Goal: Task Accomplishment & Management: Manage account settings

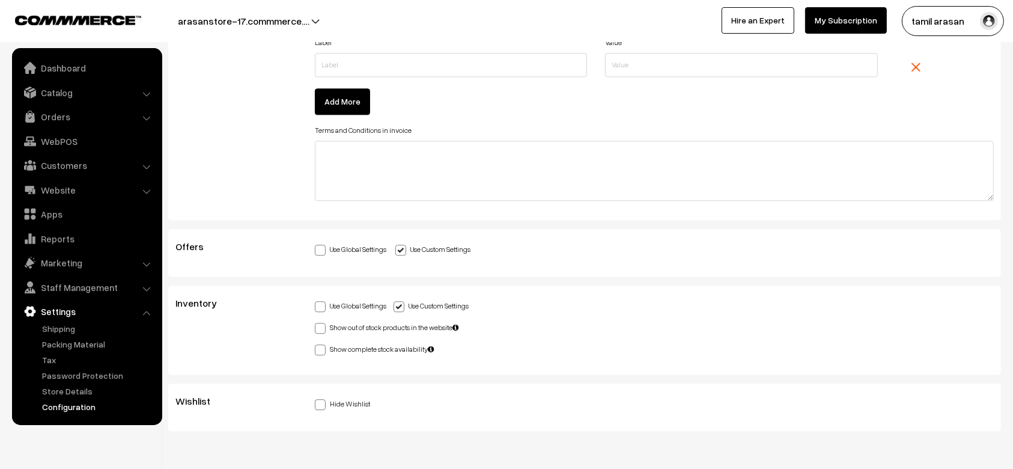
scroll to position [3276, 0]
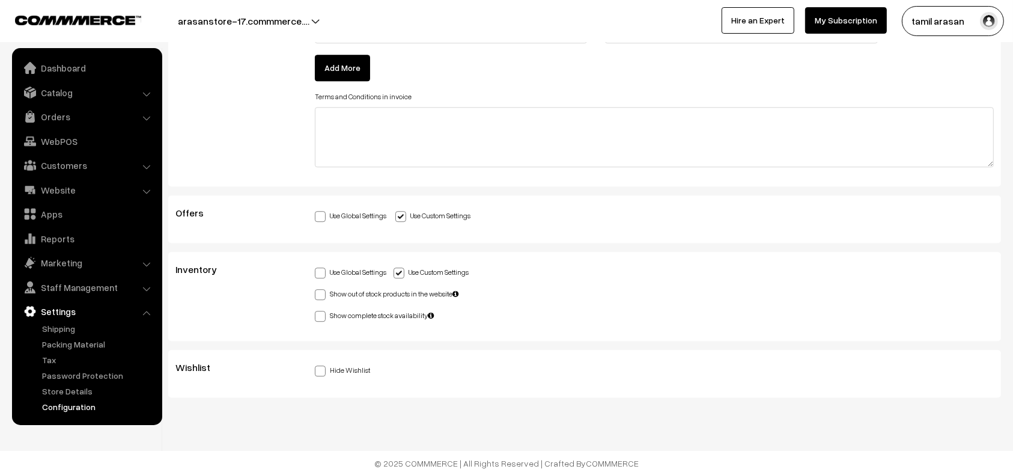
click at [552, 269] on div "Use Global Settings Use Custom Settings" at bounding box center [654, 271] width 679 height 14
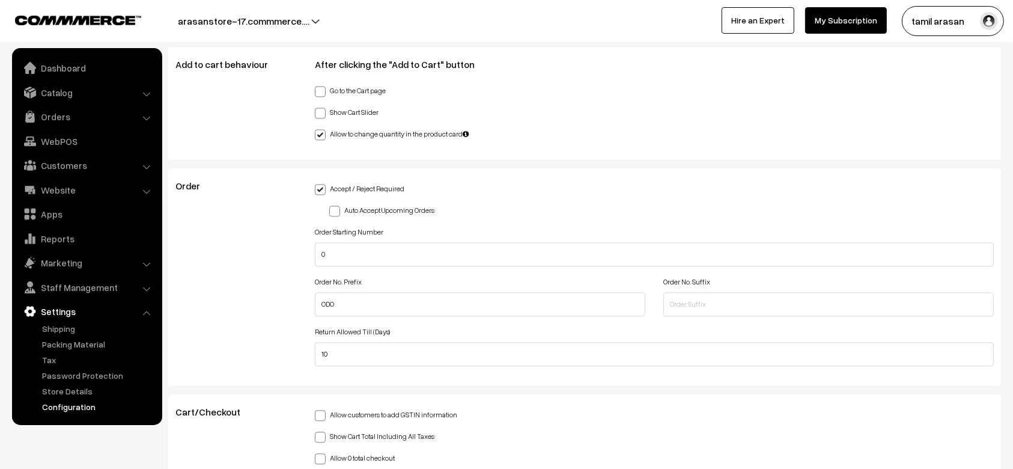
scroll to position [2646, 0]
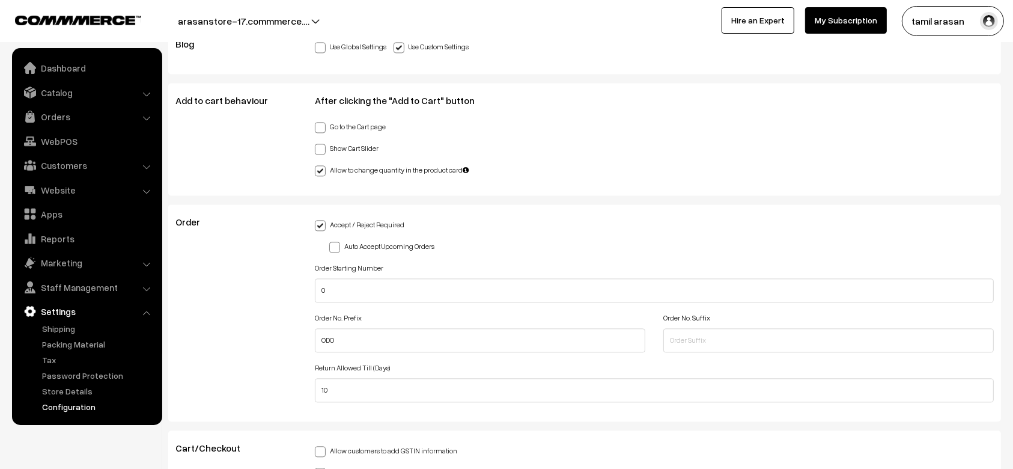
scroll to position [2610, 0]
drag, startPoint x: 168, startPoint y: 90, endPoint x: 458, endPoint y: 378, distance: 408.2
click at [168, 91] on div "Add to cart behaviour After clicking the "Add to Cart" button Go to the Cart pa…" at bounding box center [584, 141] width 833 height 112
drag, startPoint x: 168, startPoint y: 91, endPoint x: 530, endPoint y: 359, distance: 450.6
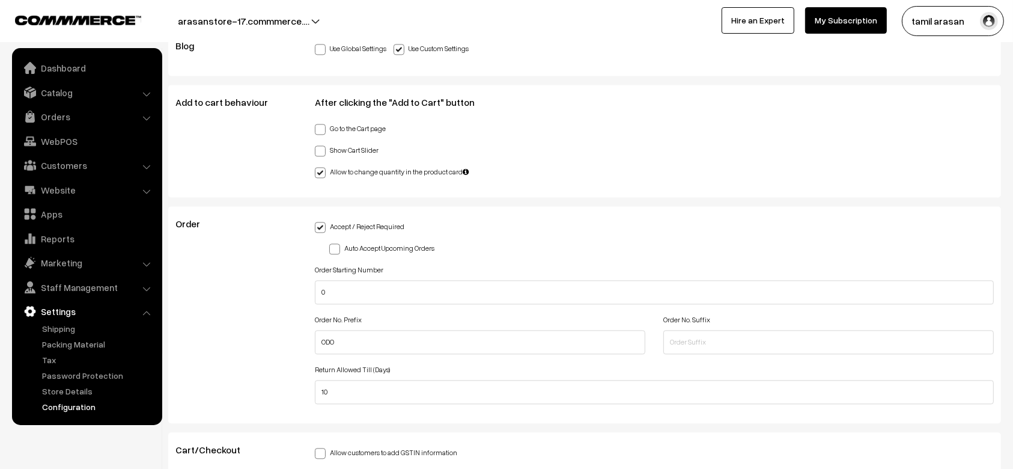
click at [530, 361] on div "Return Allowed Till (Days) 10" at bounding box center [654, 382] width 679 height 43
drag, startPoint x: 530, startPoint y: 359, endPoint x: 178, endPoint y: 108, distance: 432.6
click at [178, 108] on div "Add to cart behaviour" at bounding box center [235, 141] width 139 height 88
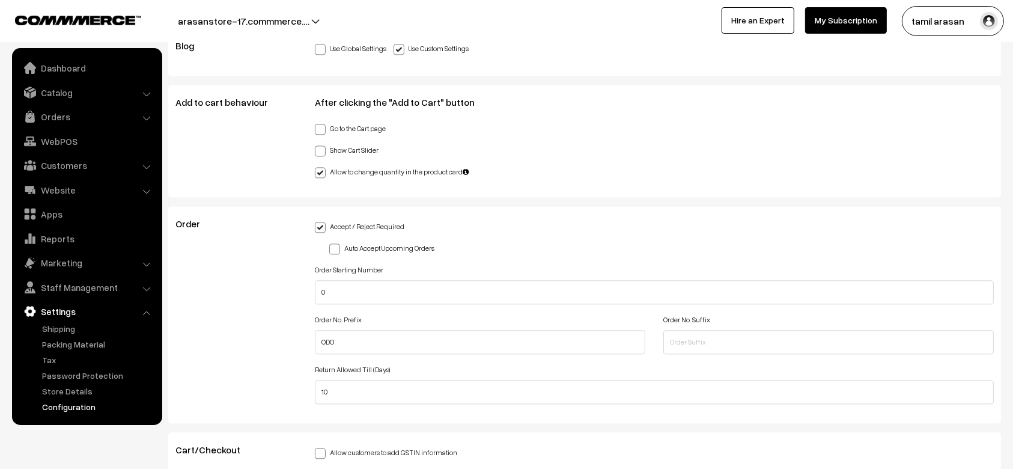
drag, startPoint x: 178, startPoint y: 108, endPoint x: 402, endPoint y: 361, distance: 337.9
click at [551, 189] on div "Add to cart behaviour After clicking the "Add to Cart" button Go to the Cart pa…" at bounding box center [584, 141] width 833 height 112
drag, startPoint x: 172, startPoint y: 219, endPoint x: 482, endPoint y: 378, distance: 347.7
click at [482, 378] on div "Order Accept / Reject Required Auto Accept Upcoming Orders Order Starting Numbe…" at bounding box center [584, 314] width 836 height 193
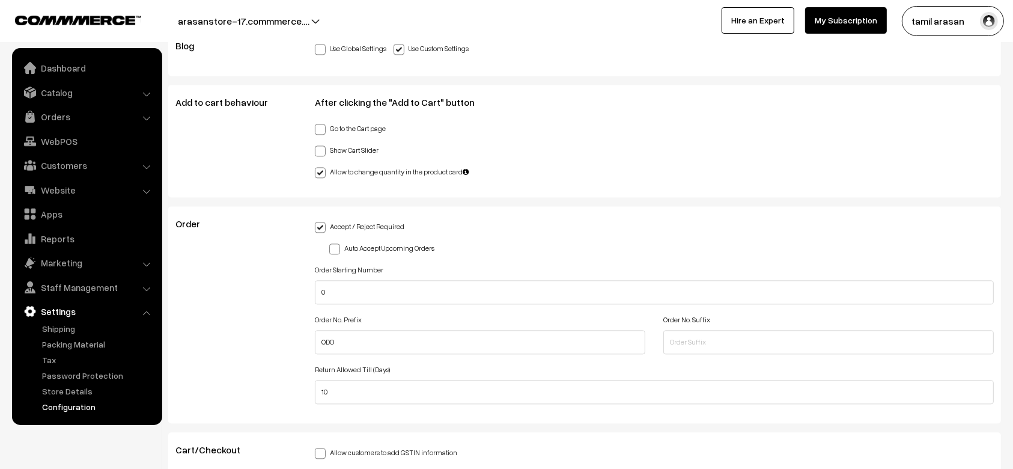
click at [489, 361] on div "Return Allowed Till (Days) 10" at bounding box center [654, 382] width 679 height 43
drag, startPoint x: 489, startPoint y: 360, endPoint x: 165, endPoint y: 211, distance: 356.4
drag, startPoint x: 165, startPoint y: 211, endPoint x: 486, endPoint y: 372, distance: 359.2
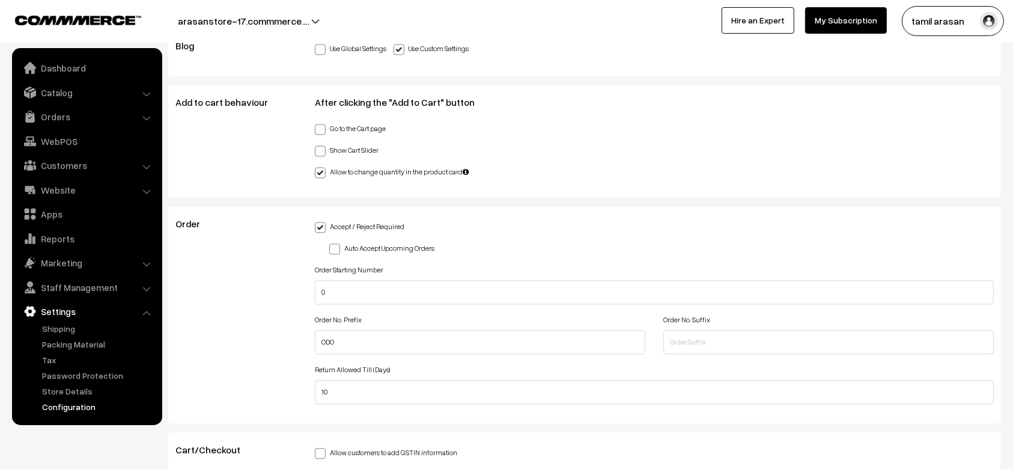
click at [486, 372] on div "Return Allowed Till (Days) 10" at bounding box center [654, 382] width 679 height 43
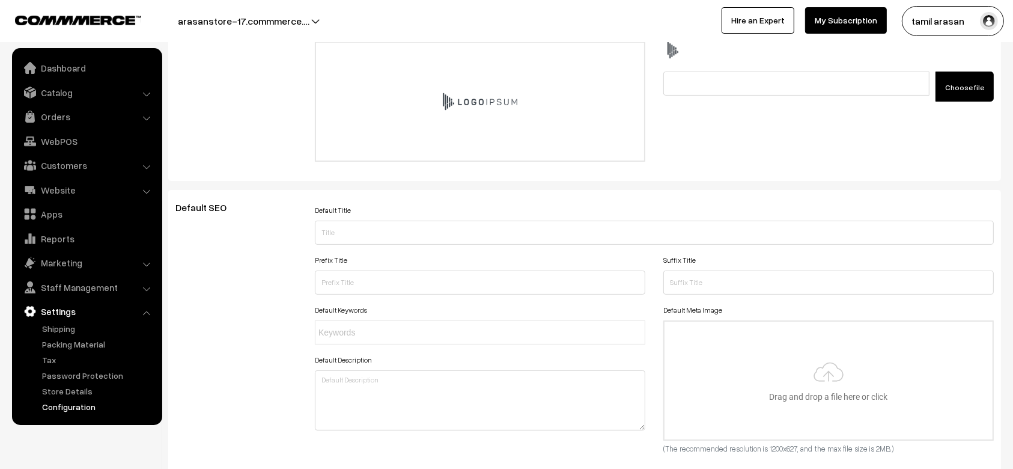
scroll to position [0, 0]
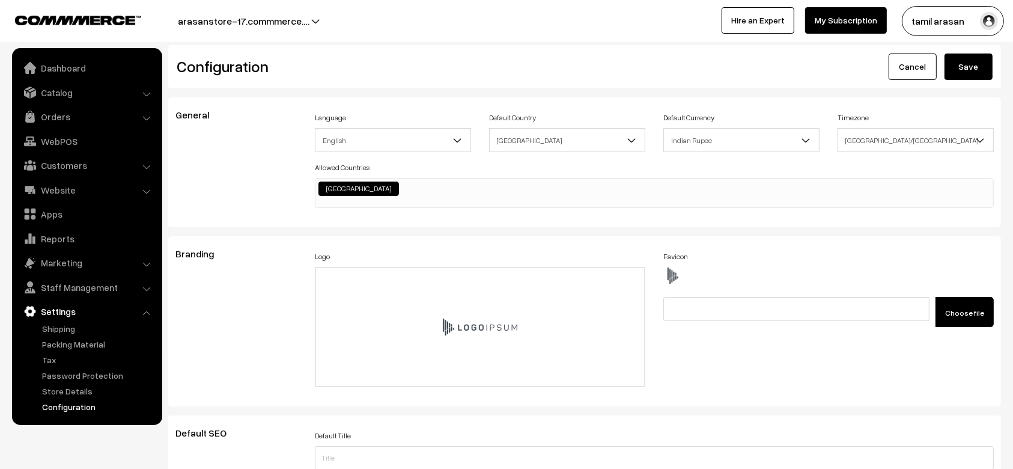
click at [270, 265] on div "Branding" at bounding box center [235, 321] width 139 height 146
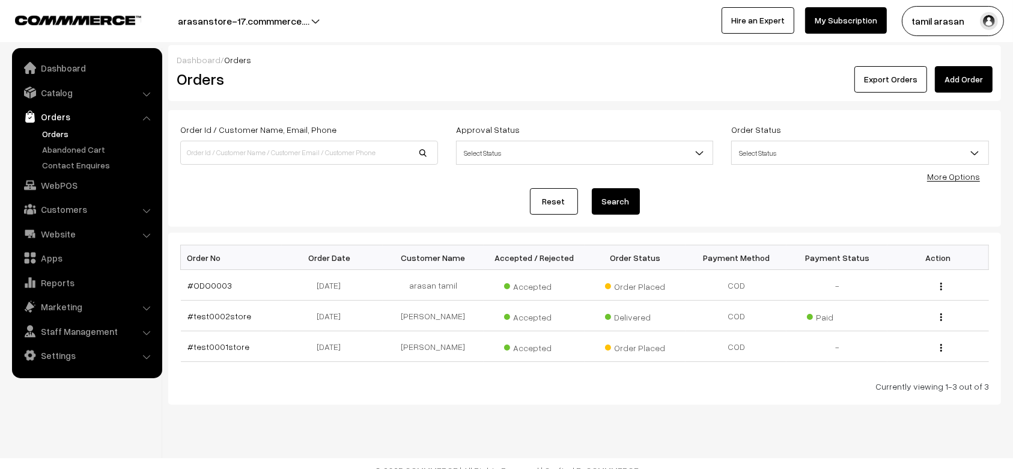
scroll to position [13, 0]
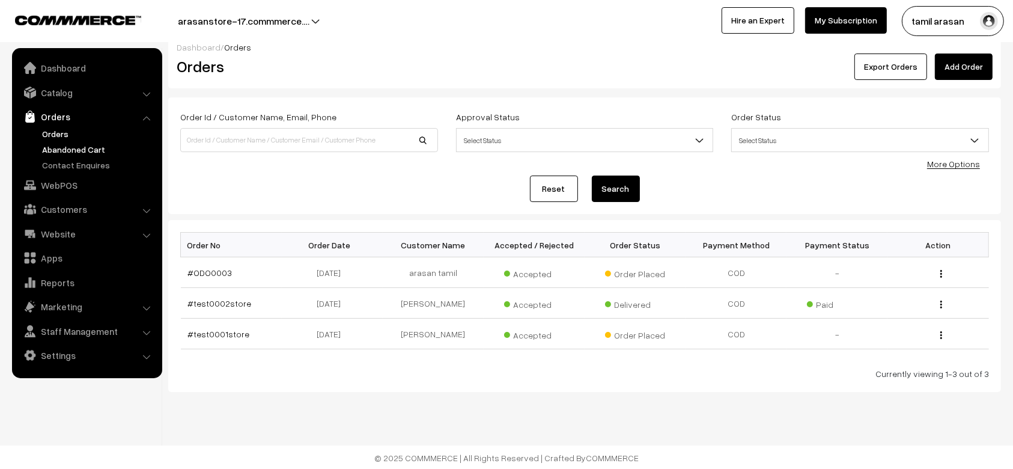
click at [87, 147] on link "Abandoned Cart" at bounding box center [98, 149] width 119 height 13
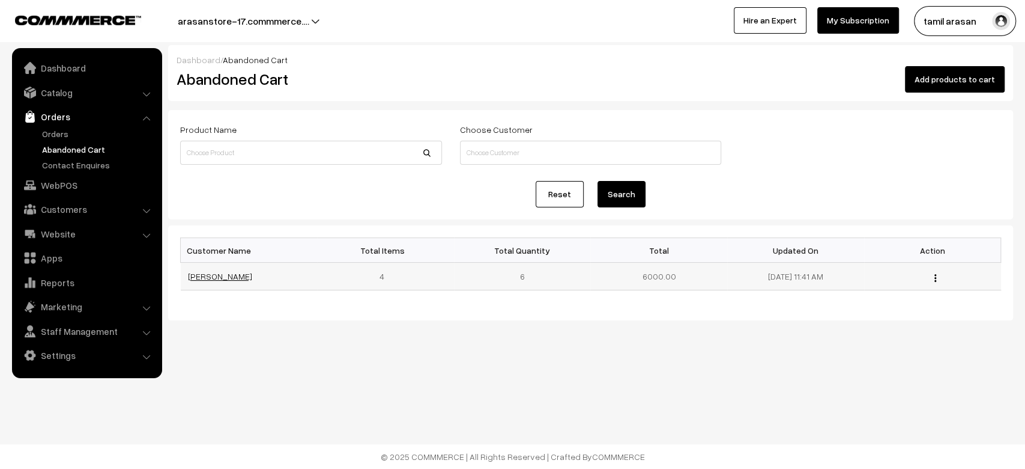
click at [207, 274] on link "[PERSON_NAME]" at bounding box center [220, 276] width 64 height 10
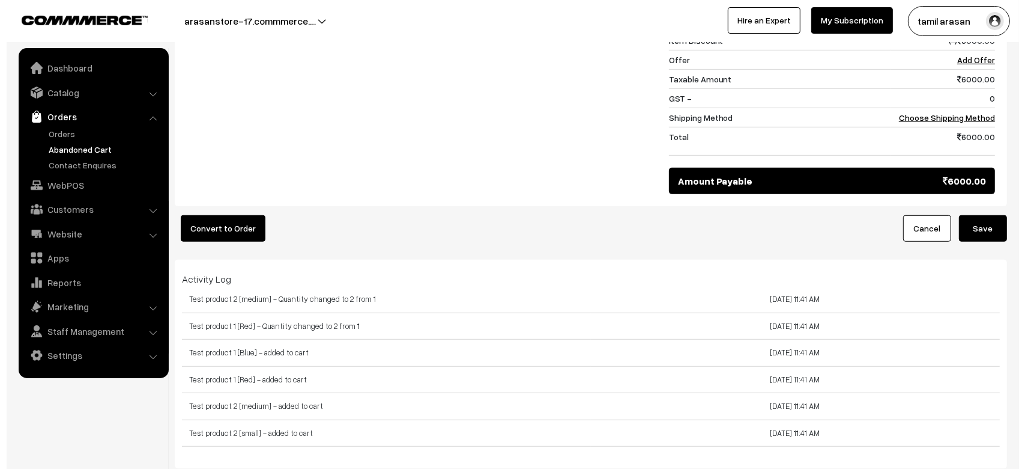
scroll to position [747, 0]
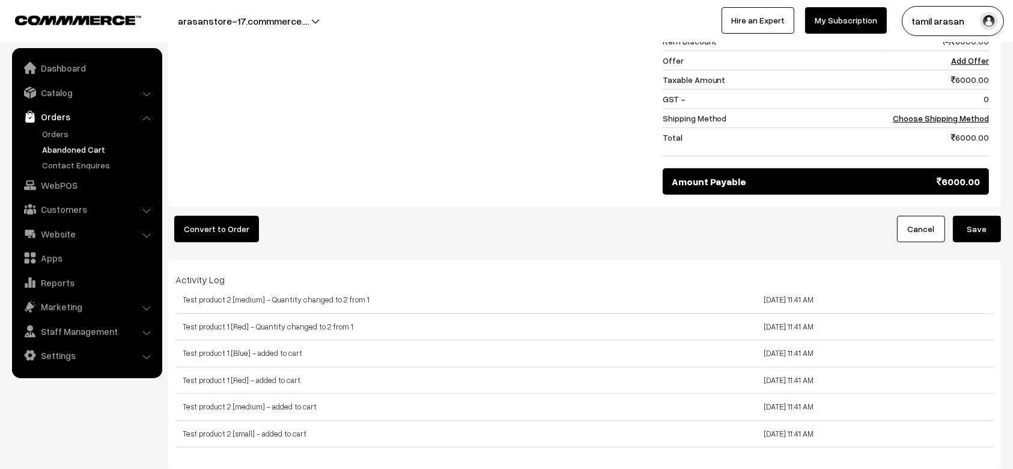
click at [231, 230] on button "Convert to Order" at bounding box center [216, 229] width 85 height 26
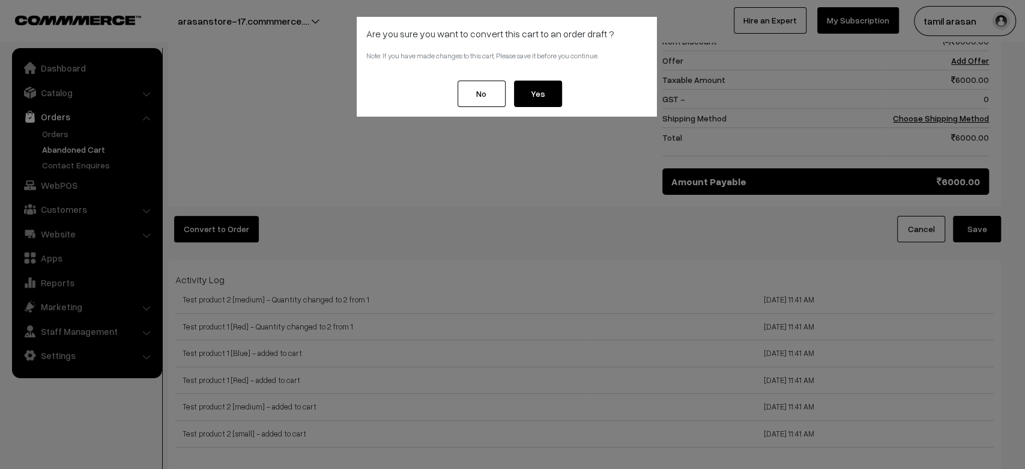
click at [546, 93] on button "Yes" at bounding box center [538, 94] width 48 height 26
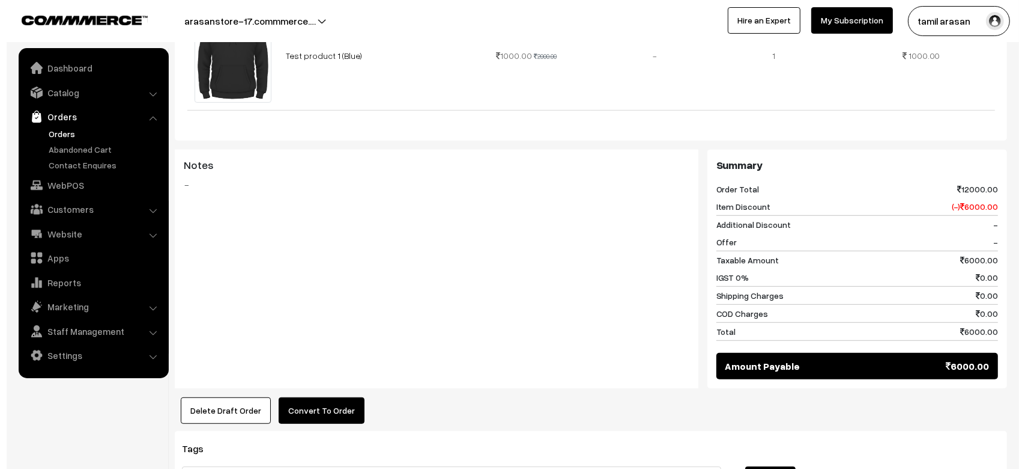
scroll to position [798, 0]
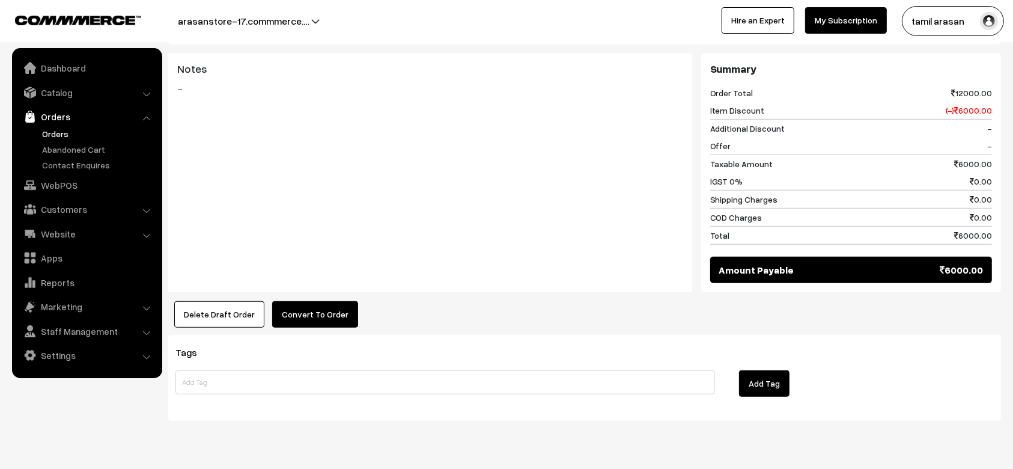
click at [303, 301] on button "Convert To Order" at bounding box center [315, 314] width 86 height 26
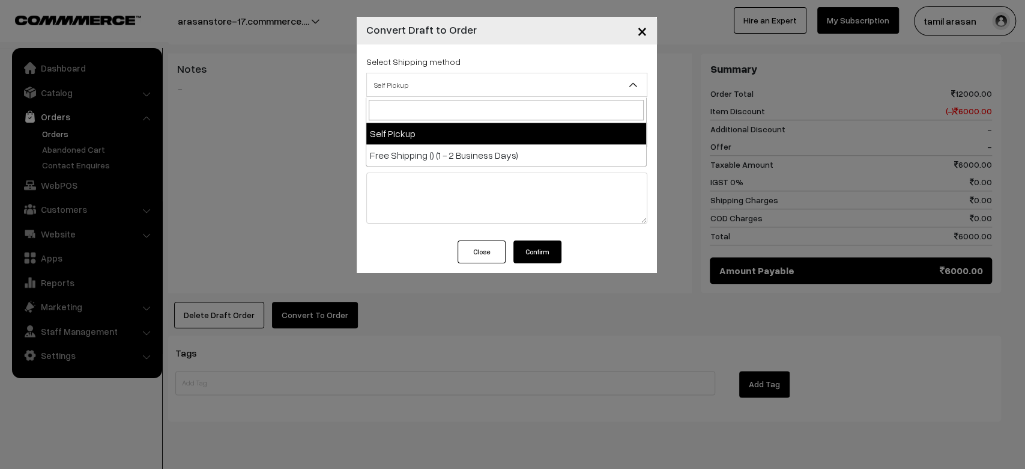
click at [541, 88] on span "Self Pickup" at bounding box center [507, 84] width 280 height 21
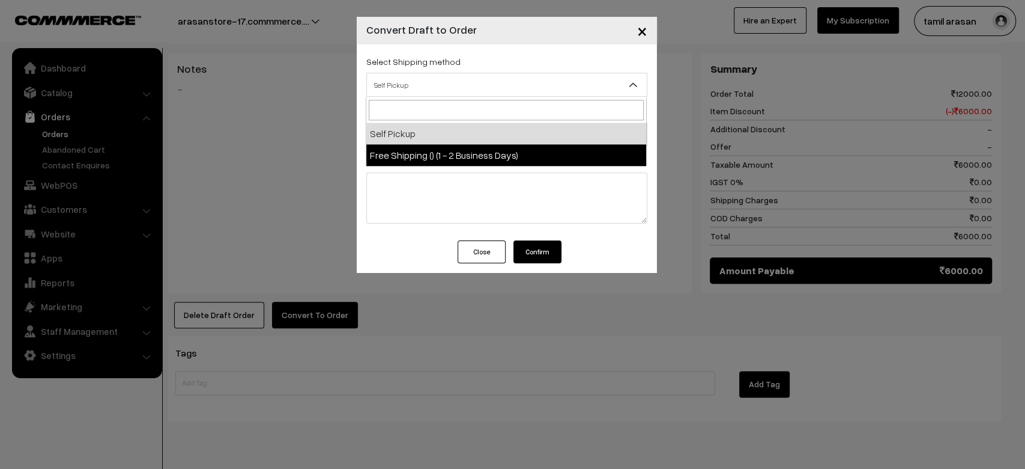
select select "EX1"
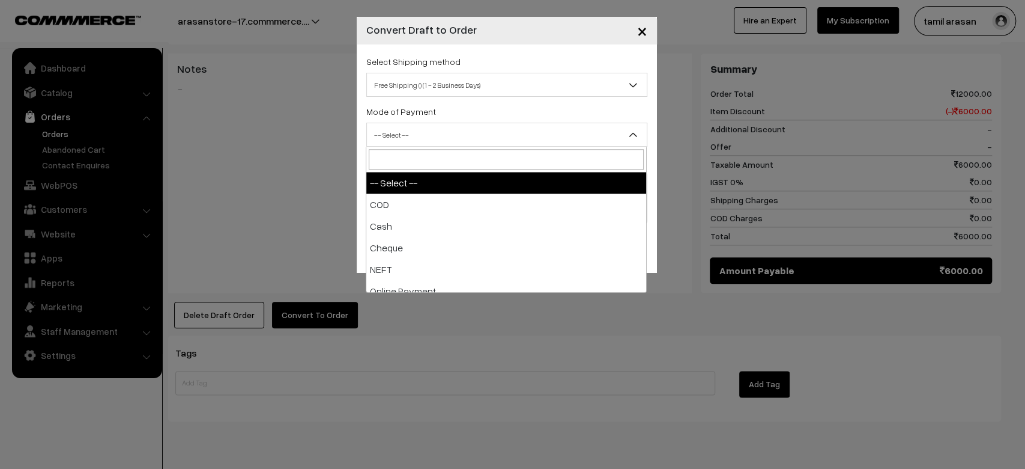
click at [535, 137] on span "-- Select --" at bounding box center [507, 134] width 280 height 21
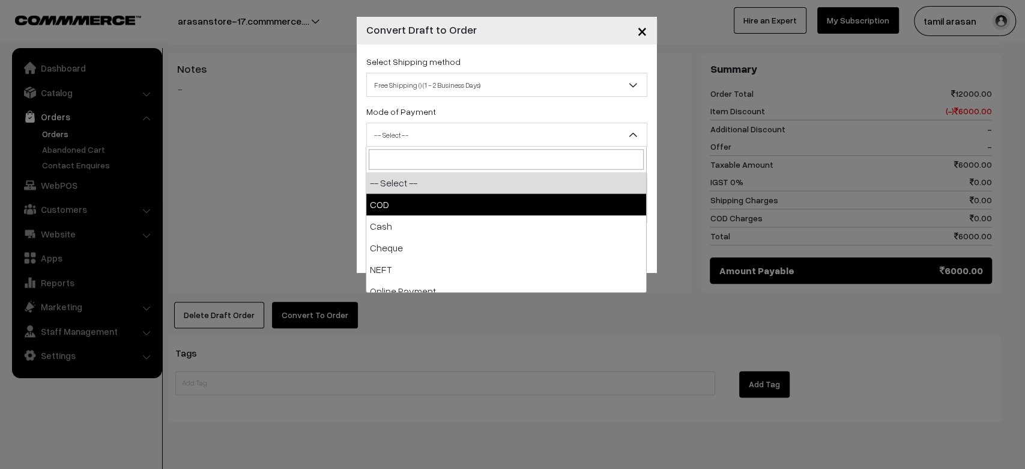
select select "1"
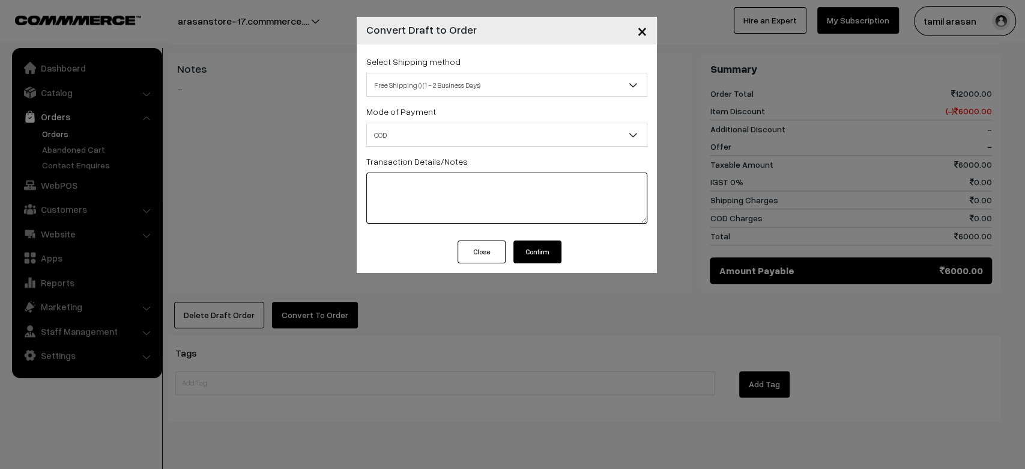
click at [523, 198] on textarea at bounding box center [506, 197] width 281 height 51
type textarea "Test live orders"
click at [547, 262] on button "Confirm" at bounding box center [538, 251] width 48 height 23
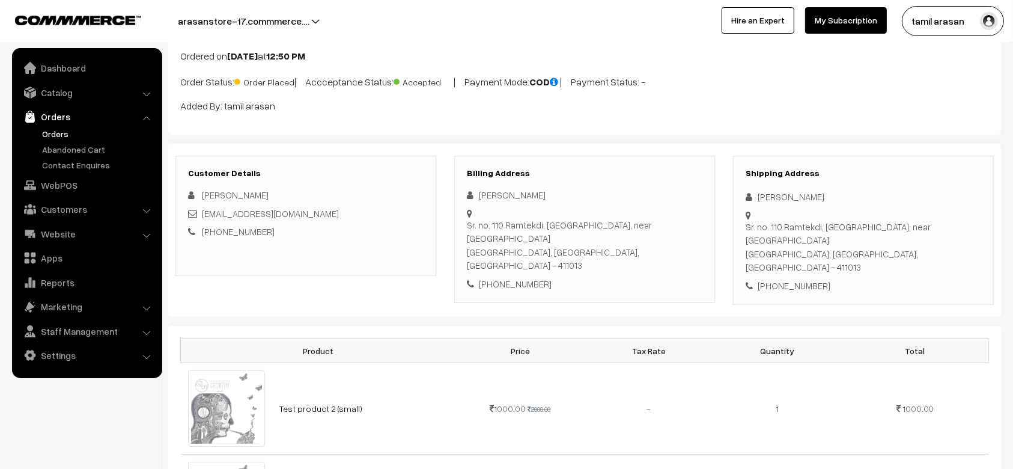
scroll to position [73, 0]
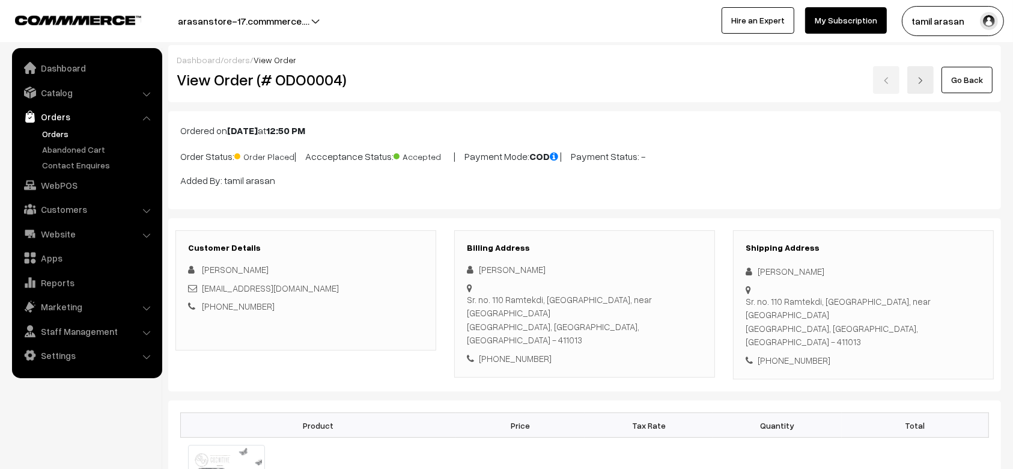
click at [416, 209] on div "Ordered on Sep 17, 2025 at 12:50 PM Order Status: Order Placed | Accceptance St…" at bounding box center [584, 160] width 833 height 98
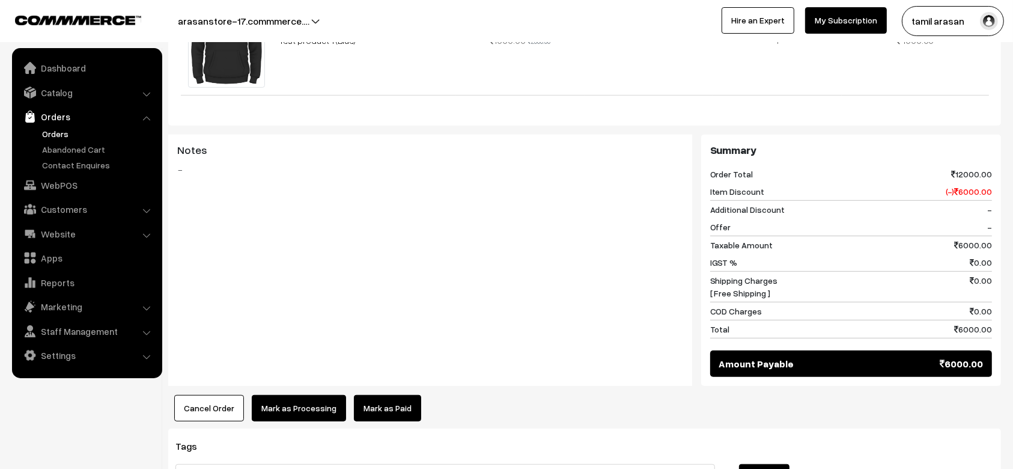
scroll to position [835, 0]
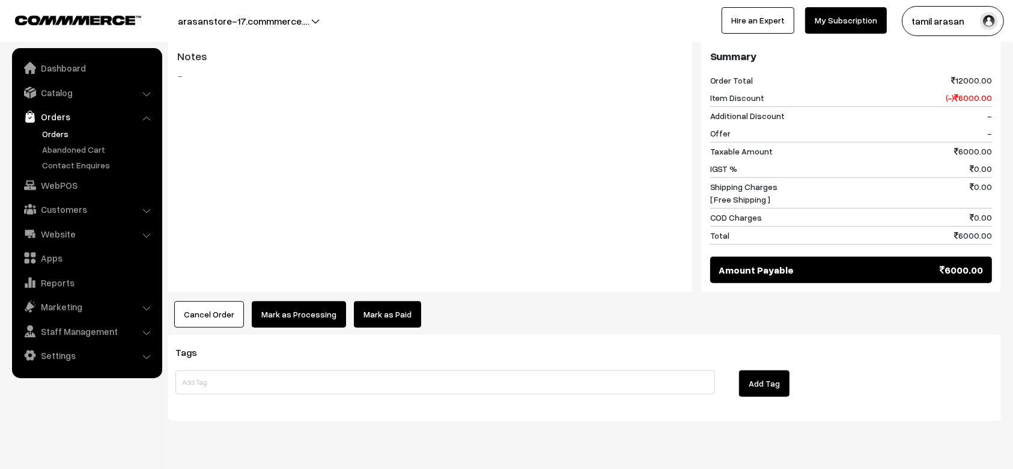
click at [87, 127] on link "Orders" at bounding box center [98, 133] width 119 height 13
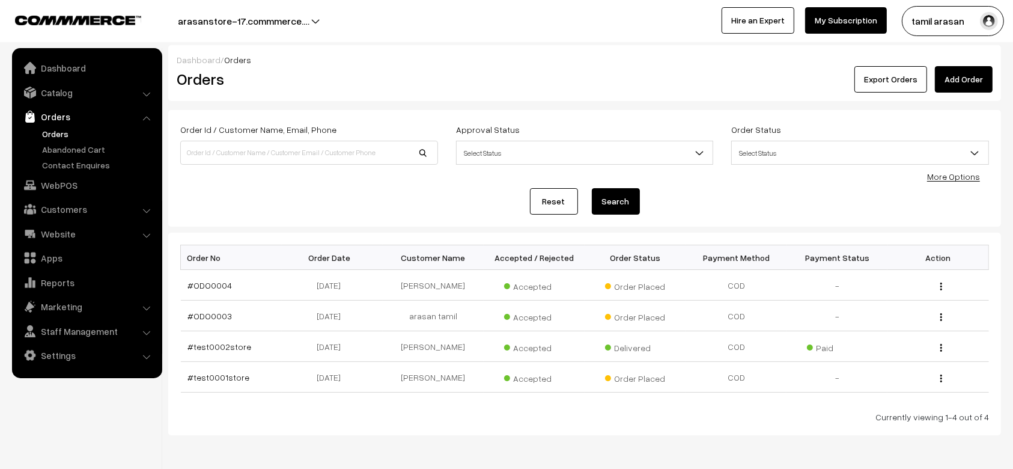
click at [70, 132] on link "Orders" at bounding box center [98, 133] width 119 height 13
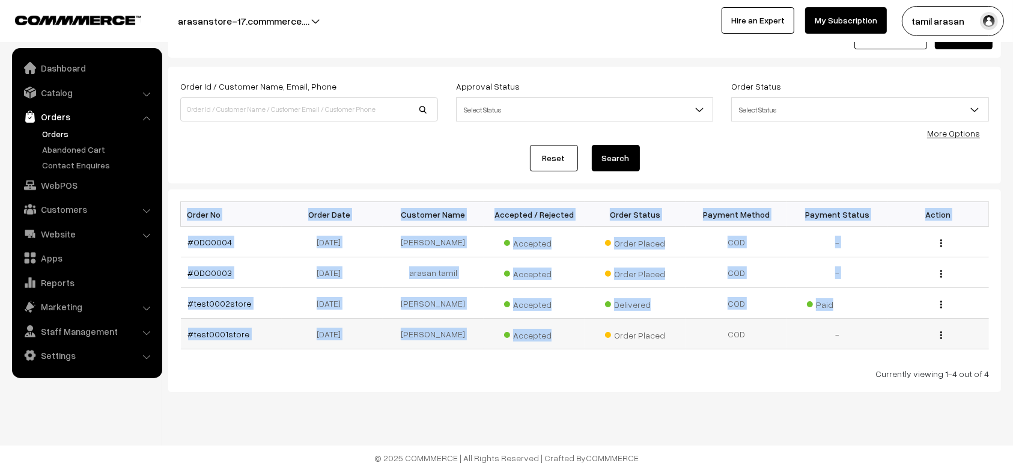
drag, startPoint x: 296, startPoint y: 190, endPoint x: 555, endPoint y: 342, distance: 300.5
click at [555, 342] on div "Bulk Options Delete Selected Bulk Options Order No Order Date Customer Name Acc…" at bounding box center [584, 290] width 833 height 202
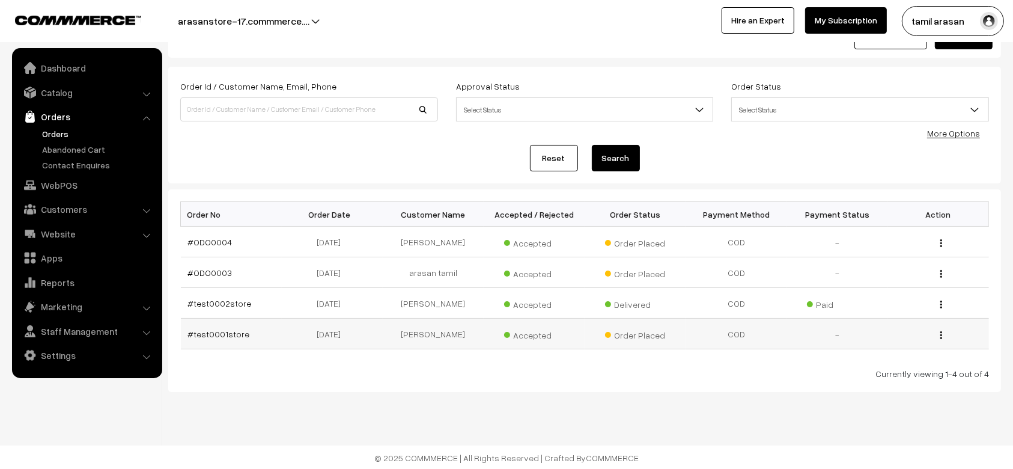
click at [555, 342] on td "Accepted" at bounding box center [534, 333] width 101 height 31
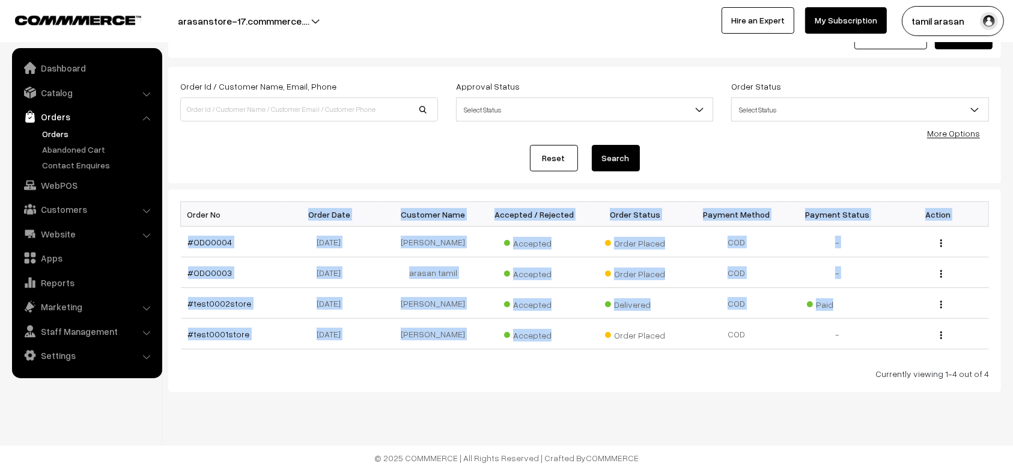
drag, startPoint x: 555, startPoint y: 342, endPoint x: 303, endPoint y: 212, distance: 282.9
click at [303, 212] on table "Order No Order Date Customer Name Accepted / Rejected Order Status Payment Meth…" at bounding box center [584, 275] width 809 height 148
click at [303, 212] on th "Order Date" at bounding box center [332, 214] width 101 height 25
drag, startPoint x: 303, startPoint y: 212, endPoint x: 551, endPoint y: 334, distance: 276.5
click at [551, 334] on table "Order No Order Date Customer Name Accepted / Rejected Order Status Payment Meth…" at bounding box center [584, 275] width 809 height 148
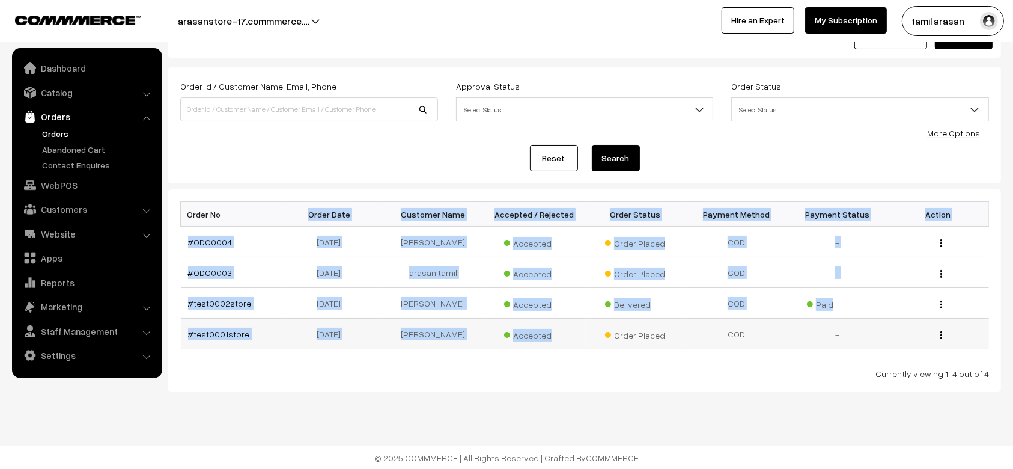
click at [551, 334] on span "Accepted" at bounding box center [534, 334] width 60 height 16
drag, startPoint x: 551, startPoint y: 334, endPoint x: 306, endPoint y: 208, distance: 275.9
click at [306, 208] on table "Order No Order Date Customer Name Accepted / Rejected Order Status Payment Meth…" at bounding box center [584, 275] width 809 height 148
click at [306, 208] on th "Order Date" at bounding box center [332, 214] width 101 height 25
drag, startPoint x: 306, startPoint y: 208, endPoint x: 555, endPoint y: 335, distance: 279.7
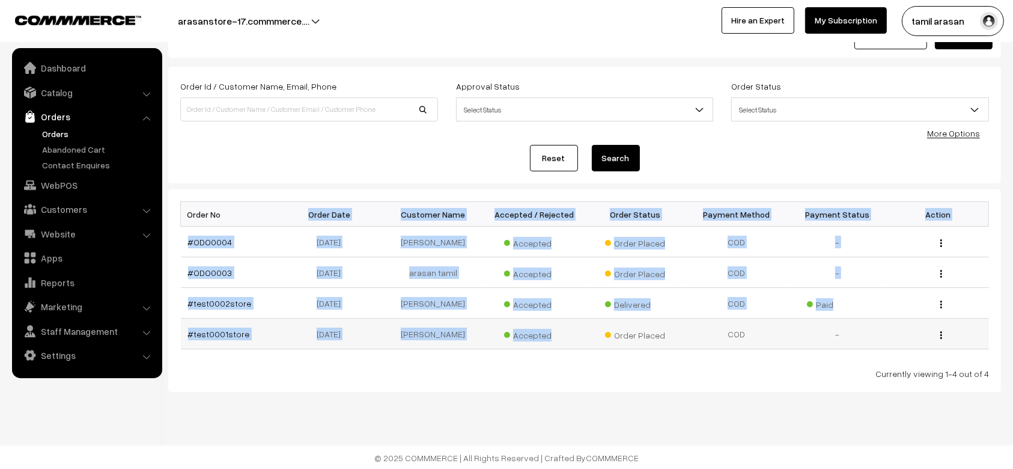
click at [555, 335] on table "Order No Order Date Customer Name Accepted / Rejected Order Status Payment Meth…" at bounding box center [584, 275] width 809 height 148
click at [555, 335] on span "Accepted" at bounding box center [534, 334] width 60 height 16
drag, startPoint x: 555, startPoint y: 335, endPoint x: 307, endPoint y: 210, distance: 277.8
click at [307, 210] on table "Order No Order Date Customer Name Accepted / Rejected Order Status Payment Meth…" at bounding box center [584, 275] width 809 height 148
click at [307, 210] on th "Order Date" at bounding box center [332, 214] width 101 height 25
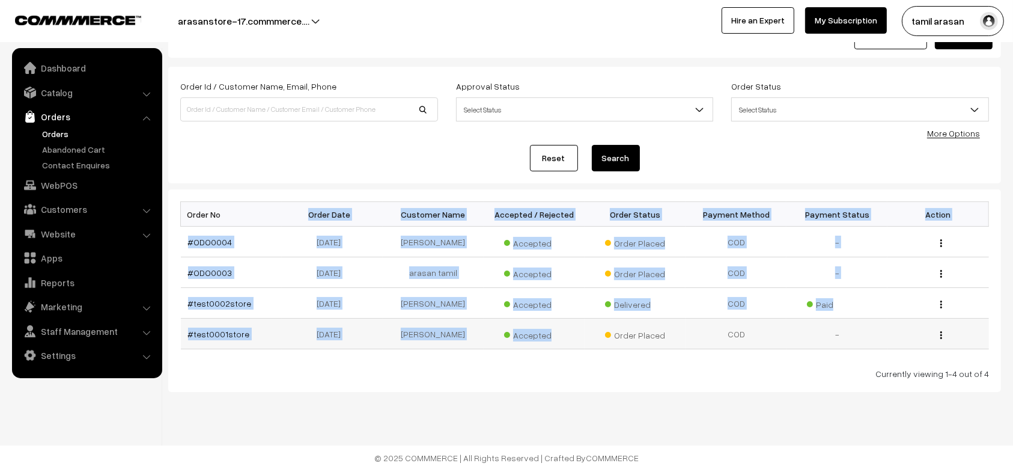
drag, startPoint x: 307, startPoint y: 210, endPoint x: 547, endPoint y: 339, distance: 272.0
click at [547, 339] on table "Order No Order Date Customer Name Accepted / Rejected Order Status Payment Meth…" at bounding box center [584, 275] width 809 height 148
click at [547, 339] on span "Accepted" at bounding box center [534, 334] width 60 height 16
drag, startPoint x: 547, startPoint y: 339, endPoint x: 309, endPoint y: 211, distance: 269.6
click at [309, 211] on table "Order No Order Date Customer Name Accepted / Rejected Order Status Payment Meth…" at bounding box center [584, 275] width 809 height 148
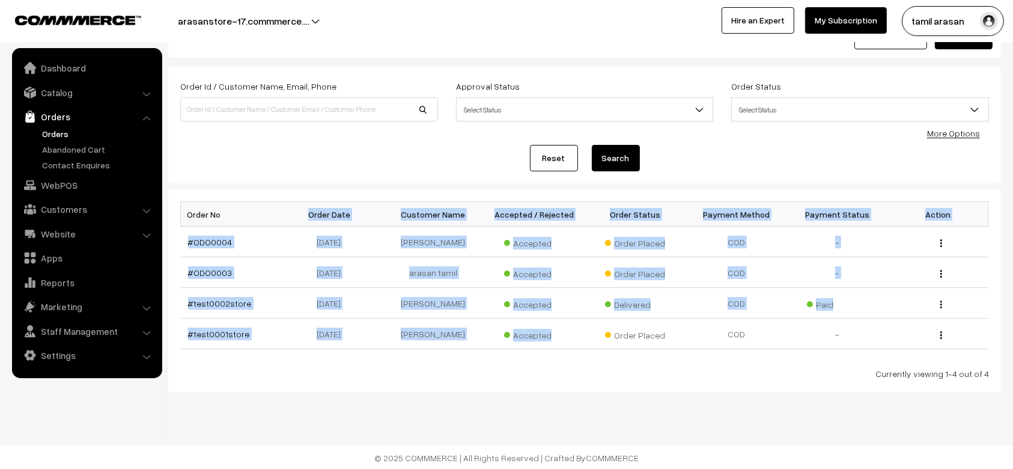
click at [309, 211] on th "Order Date" at bounding box center [332, 214] width 101 height 25
drag, startPoint x: 309, startPoint y: 211, endPoint x: 551, endPoint y: 328, distance: 268.4
click at [551, 328] on table "Order No Order Date Customer Name Accepted / Rejected Order Status Payment Meth…" at bounding box center [584, 275] width 809 height 148
click at [551, 328] on span "Accepted" at bounding box center [534, 334] width 60 height 16
drag, startPoint x: 551, startPoint y: 328, endPoint x: 308, endPoint y: 210, distance: 270.3
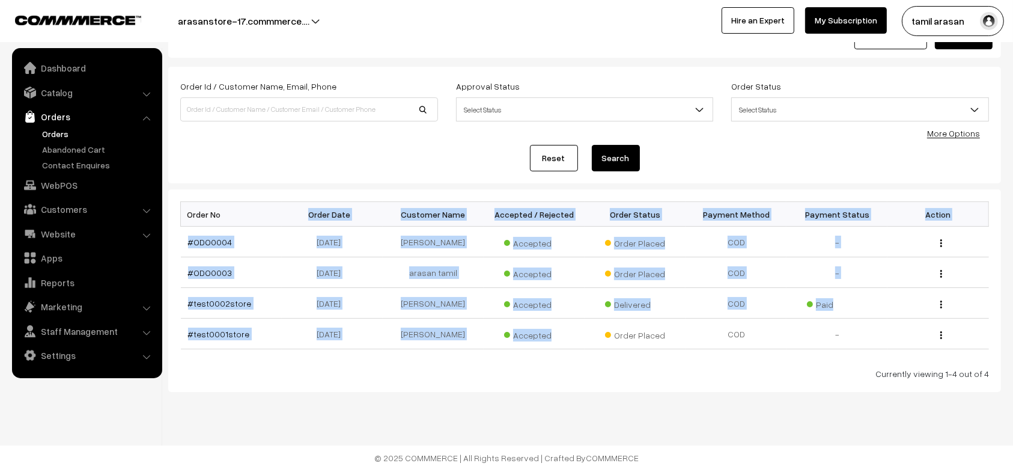
click at [308, 210] on table "Order No Order Date Customer Name Accepted / Rejected Order Status Payment Meth…" at bounding box center [584, 275] width 809 height 148
click at [308, 210] on th "Order Date" at bounding box center [332, 214] width 101 height 25
drag, startPoint x: 308, startPoint y: 210, endPoint x: 565, endPoint y: 336, distance: 286.7
click at [565, 336] on table "Order No Order Date Customer Name Accepted / Rejected Order Status Payment Meth…" at bounding box center [584, 275] width 809 height 148
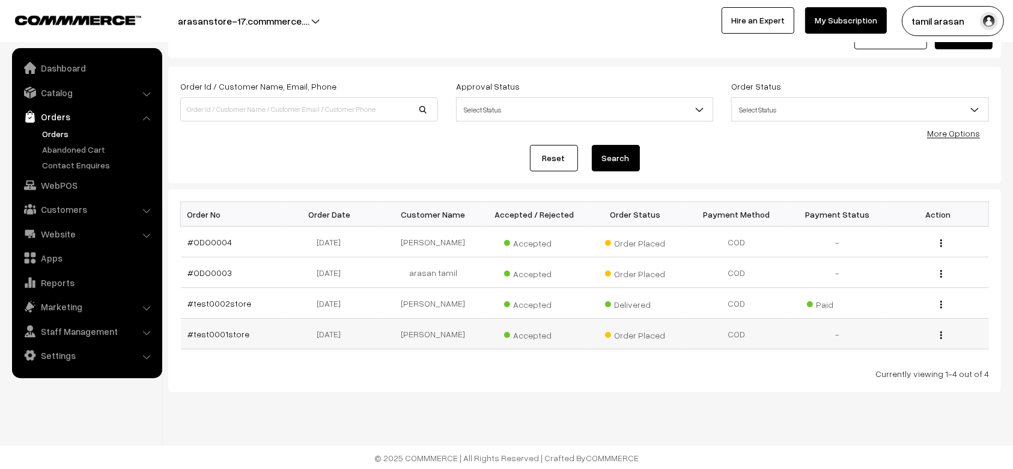
click at [565, 336] on td "Accepted" at bounding box center [534, 333] width 101 height 31
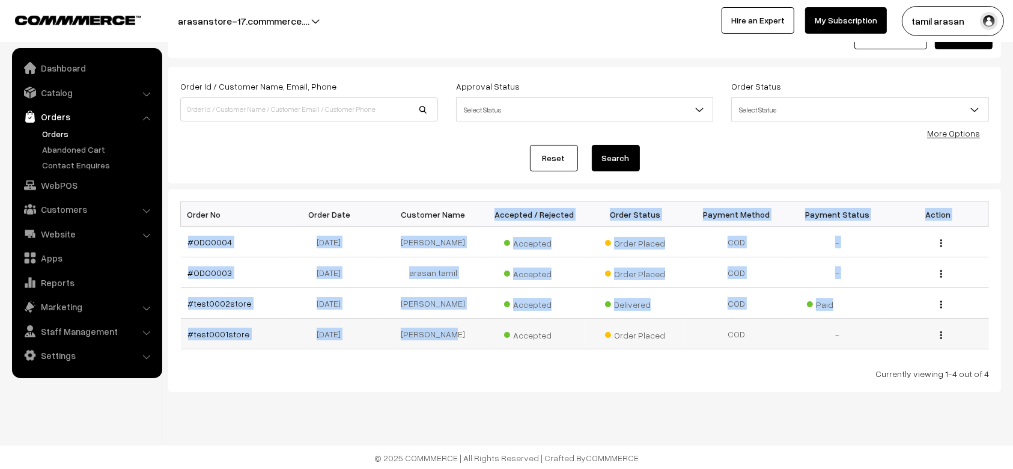
drag, startPoint x: 482, startPoint y: 225, endPoint x: 475, endPoint y: 335, distance: 109.6
click at [475, 335] on table "Order No Order Date Customer Name Accepted / Rejected Order Status Payment Meth…" at bounding box center [584, 275] width 809 height 148
click at [475, 335] on td "suraj pethe" at bounding box center [433, 333] width 101 height 31
drag, startPoint x: 475, startPoint y: 335, endPoint x: 481, endPoint y: 209, distance: 125.7
click at [481, 209] on table "Order No Order Date Customer Name Accepted / Rejected Order Status Payment Meth…" at bounding box center [584, 275] width 809 height 148
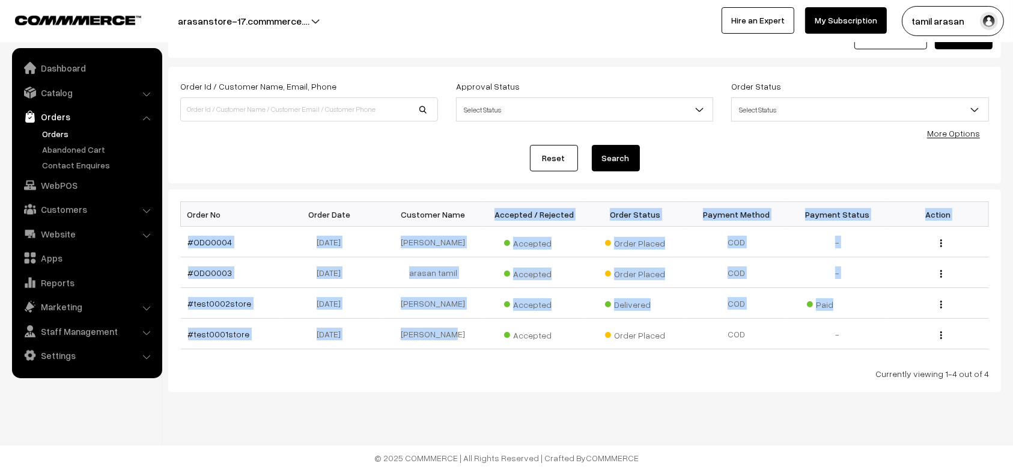
click at [481, 209] on th "Customer Name" at bounding box center [433, 214] width 101 height 25
drag, startPoint x: 481, startPoint y: 209, endPoint x: 465, endPoint y: 336, distance: 128.3
click at [465, 336] on table "Order No Order Date Customer Name Accepted / Rejected Order Status Payment Meth…" at bounding box center [584, 275] width 809 height 148
click at [489, 211] on th "Accepted / Rejected" at bounding box center [534, 214] width 101 height 25
drag, startPoint x: 489, startPoint y: 211, endPoint x: 354, endPoint y: 341, distance: 186.9
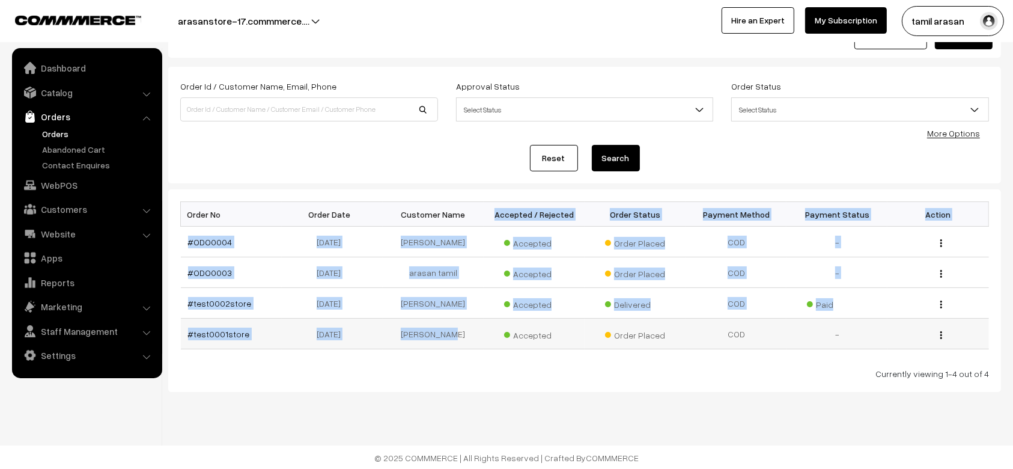
click at [354, 341] on table "Order No Order Date Customer Name Accepted / Rejected Order Status Payment Meth…" at bounding box center [584, 275] width 809 height 148
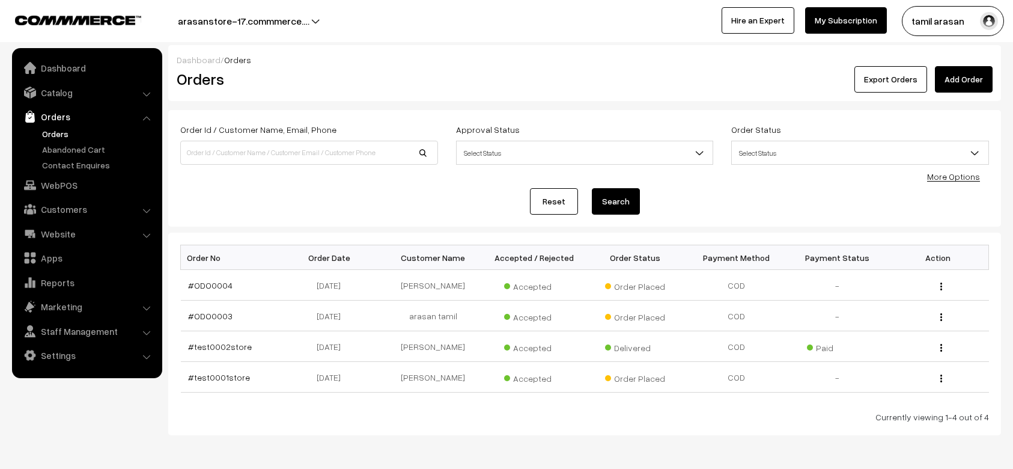
scroll to position [43, 0]
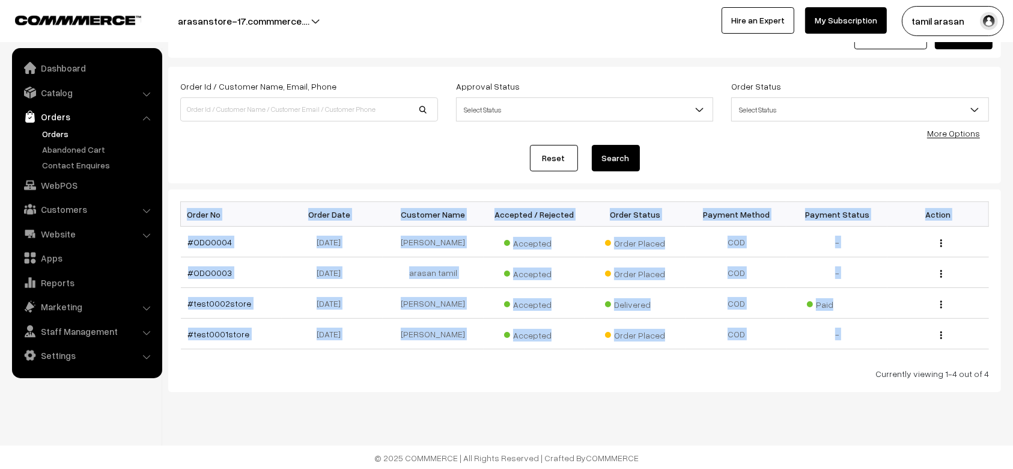
drag, startPoint x: 180, startPoint y: 194, endPoint x: 615, endPoint y: 375, distance: 471.0
click at [615, 375] on div "Bulk Options Delete Selected Bulk Options Order No Order Date Customer Name Acc…" at bounding box center [584, 290] width 833 height 202
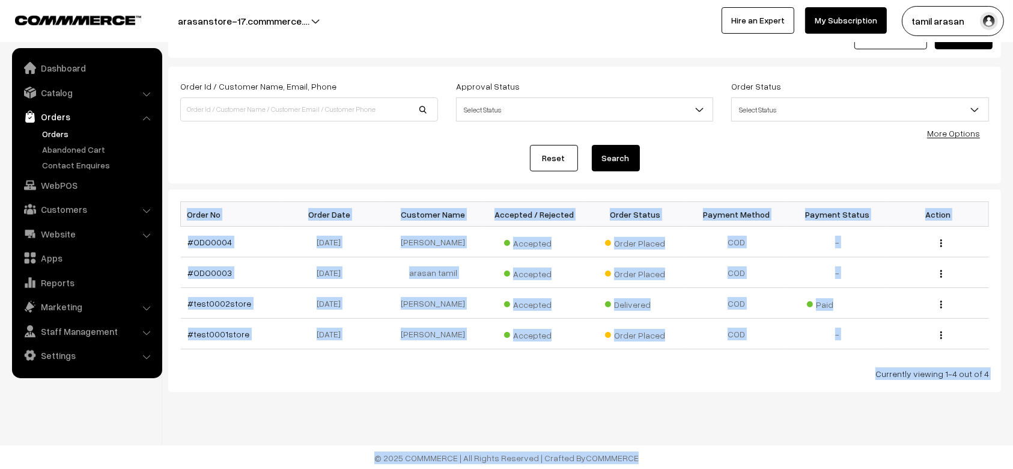
click at [615, 375] on div "Currently viewing 1-4 out of 4" at bounding box center [584, 373] width 809 height 13
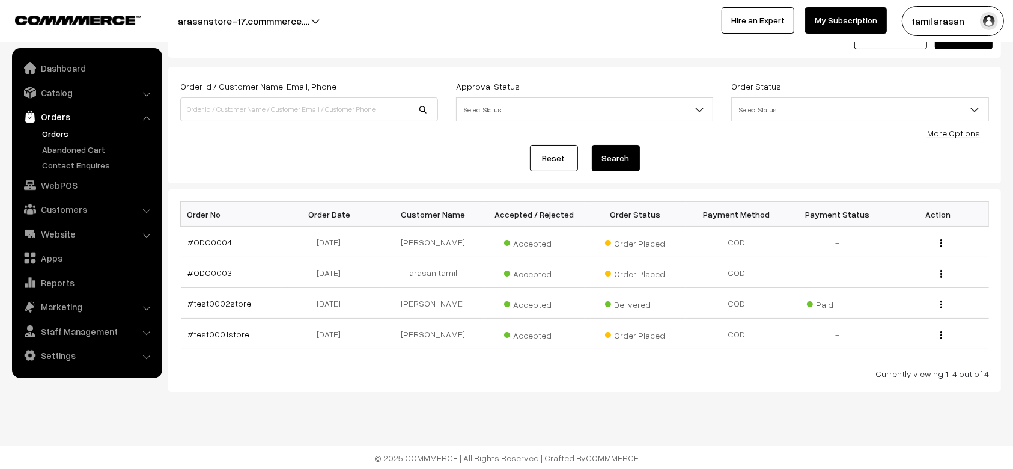
click at [48, 133] on link "Orders" at bounding box center [98, 133] width 119 height 13
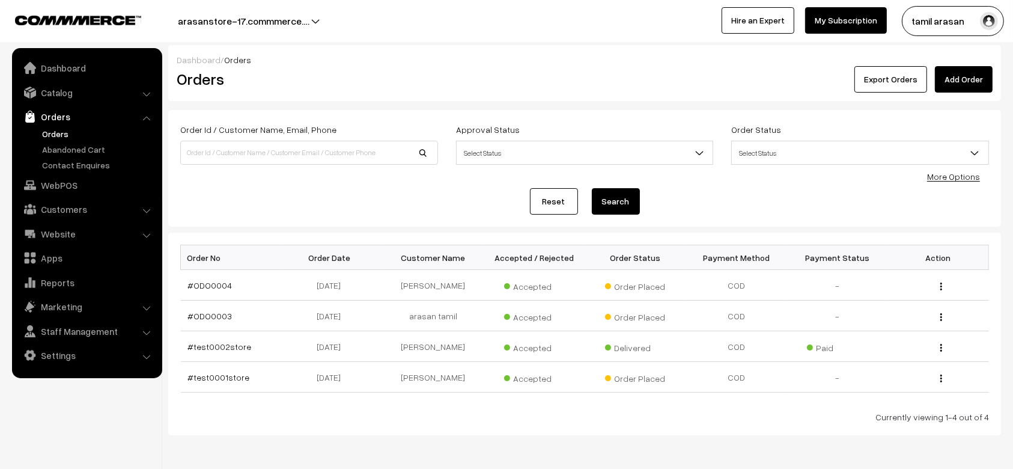
drag, startPoint x: 183, startPoint y: 257, endPoint x: 259, endPoint y: 392, distance: 154.7
click at [259, 392] on div "Bulk Options Delete Selected Bulk Options Order No Order Date Customer Name Acc…" at bounding box center [584, 334] width 809 height 178
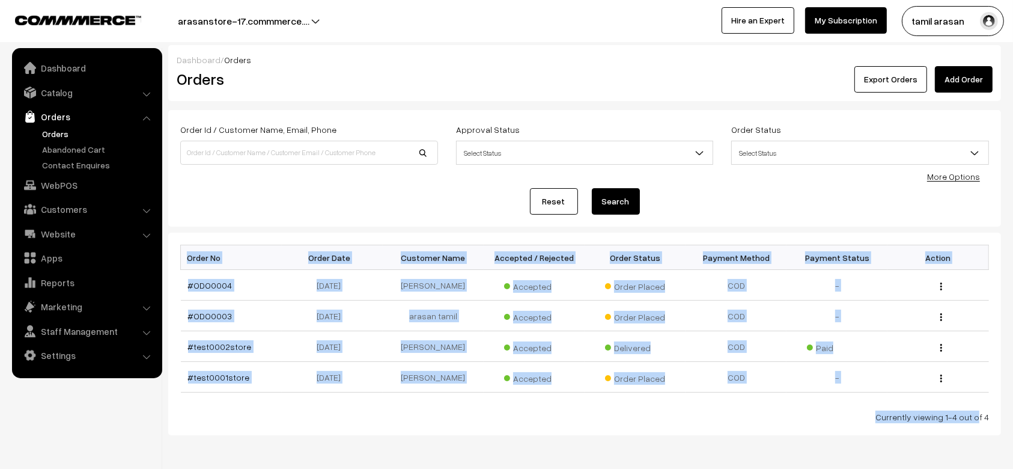
drag, startPoint x: 259, startPoint y: 392, endPoint x: 172, endPoint y: 238, distance: 176.8
click at [172, 238] on div "Bulk Options Delete Selected Bulk Options Order No Order Date Customer Name Acc…" at bounding box center [584, 333] width 833 height 202
drag, startPoint x: 172, startPoint y: 238, endPoint x: 267, endPoint y: 398, distance: 186.4
click at [267, 398] on div "Bulk Options Delete Selected Bulk Options Order No Order Date Customer Name Acc…" at bounding box center [584, 333] width 833 height 202
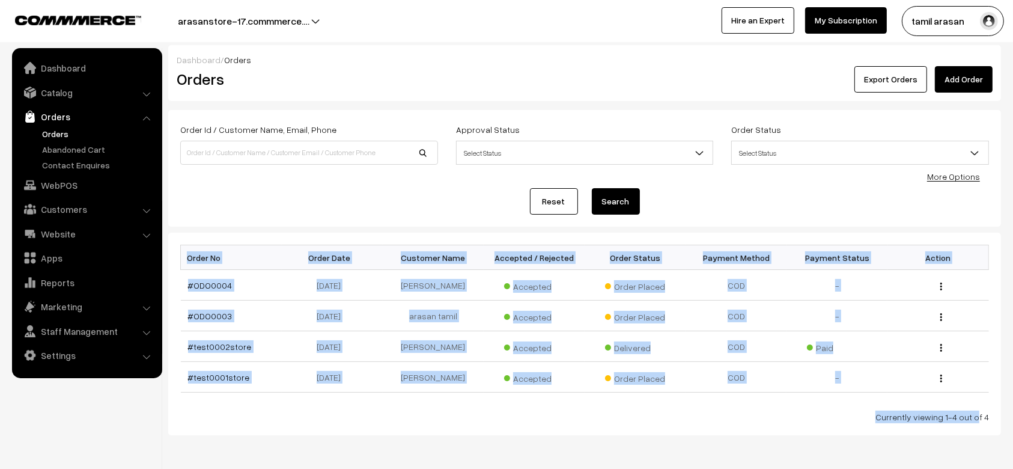
click at [267, 398] on div "Bulk Options Delete Selected Bulk Options Order No Order Date Customer Name Acc…" at bounding box center [584, 334] width 809 height 178
drag, startPoint x: 267, startPoint y: 398, endPoint x: 179, endPoint y: 243, distance: 178.6
click at [179, 243] on div "Bulk Options Delete Selected Bulk Options Order No Order Date Customer Name Acc…" at bounding box center [584, 333] width 833 height 202
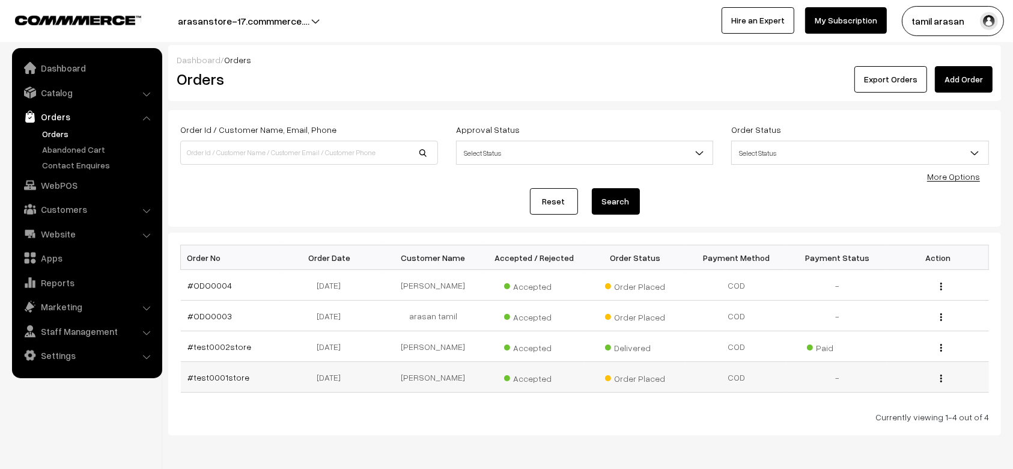
drag, startPoint x: 179, startPoint y: 243, endPoint x: 264, endPoint y: 377, distance: 158.8
click at [264, 377] on div "Bulk Options Delete Selected Bulk Options Order No Order Date Customer Name Acc…" at bounding box center [584, 333] width 833 height 202
click at [264, 377] on td "#test0001store" at bounding box center [231, 377] width 101 height 31
click at [354, 211] on div "Reset Search" at bounding box center [584, 201] width 809 height 26
click at [946, 28] on button "tamil arasan" at bounding box center [953, 21] width 102 height 30
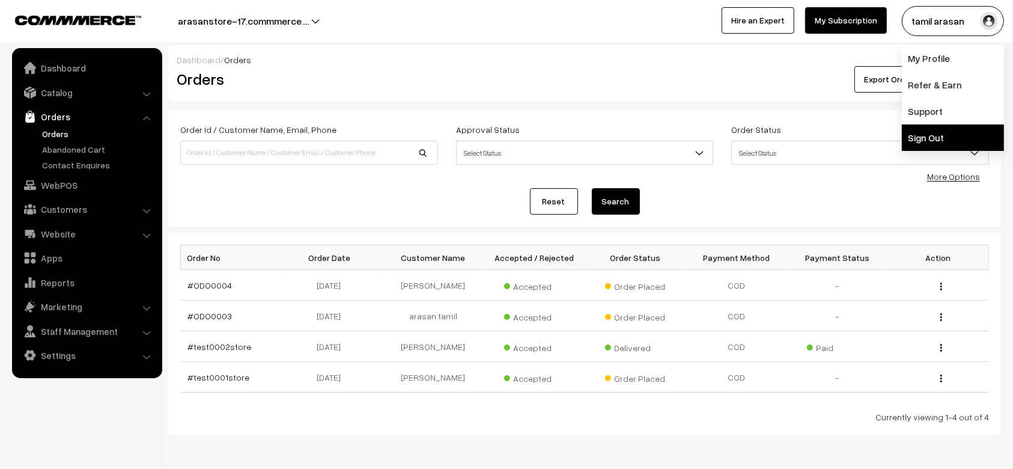
click at [927, 145] on link "Sign Out" at bounding box center [953, 137] width 102 height 26
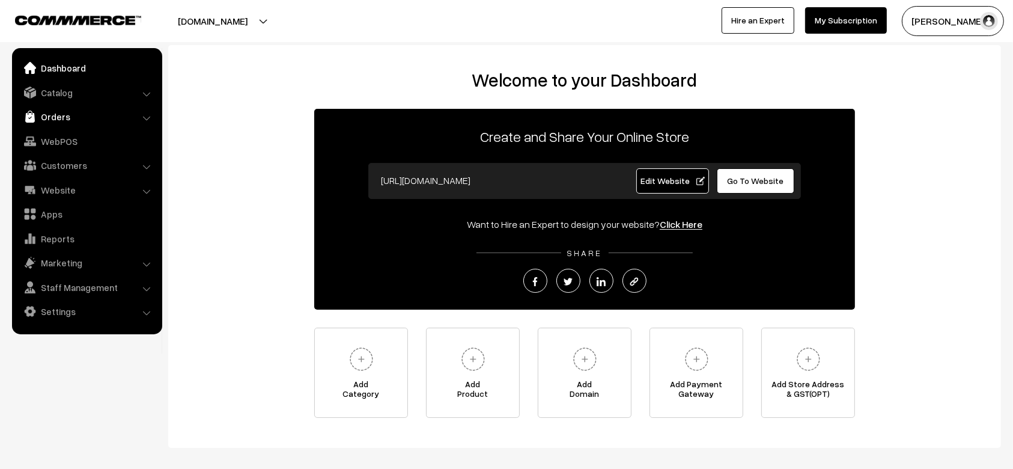
click at [49, 124] on link "Orders" at bounding box center [86, 117] width 143 height 22
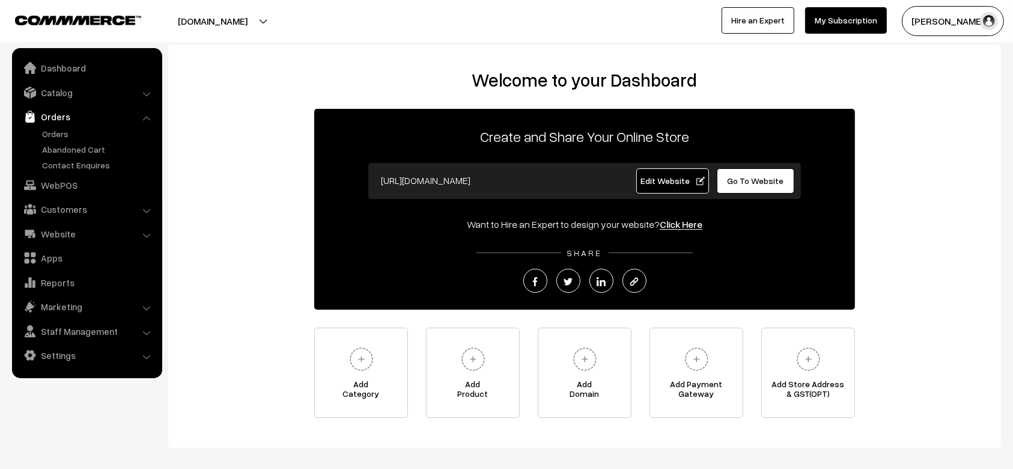
click at [47, 142] on ul "Orders" at bounding box center [87, 149] width 144 height 44
click at [53, 139] on link "Orders" at bounding box center [98, 133] width 119 height 13
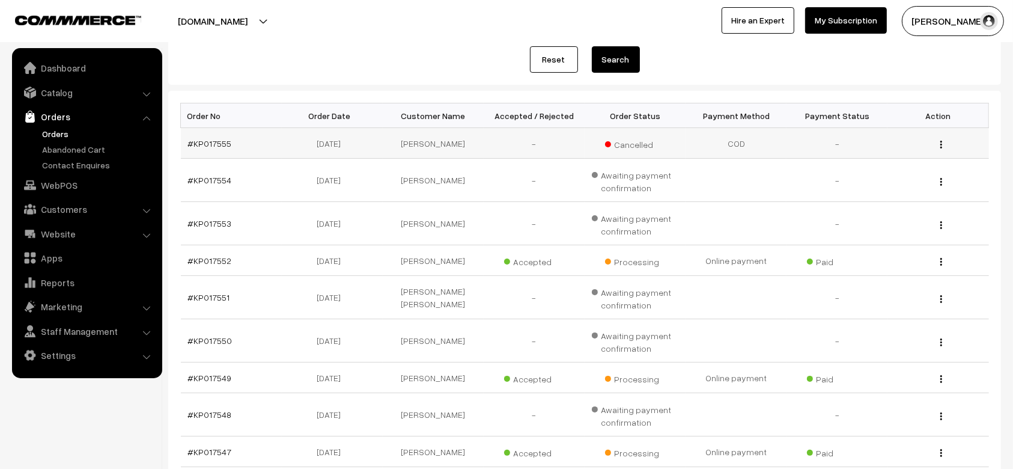
scroll to position [144, 0]
drag, startPoint x: 240, startPoint y: 135, endPoint x: 180, endPoint y: 141, distance: 61.0
click at [180, 141] on table "Order No Order Date Customer Name Accepted / Rejected Order Status Payment Meth…" at bounding box center [584, 303] width 809 height 404
copy div "Order No Order Date Customer Name Accepted / Rejected Order Status Payment Meth…"
click at [259, 145] on td "#KP017555" at bounding box center [231, 141] width 101 height 31
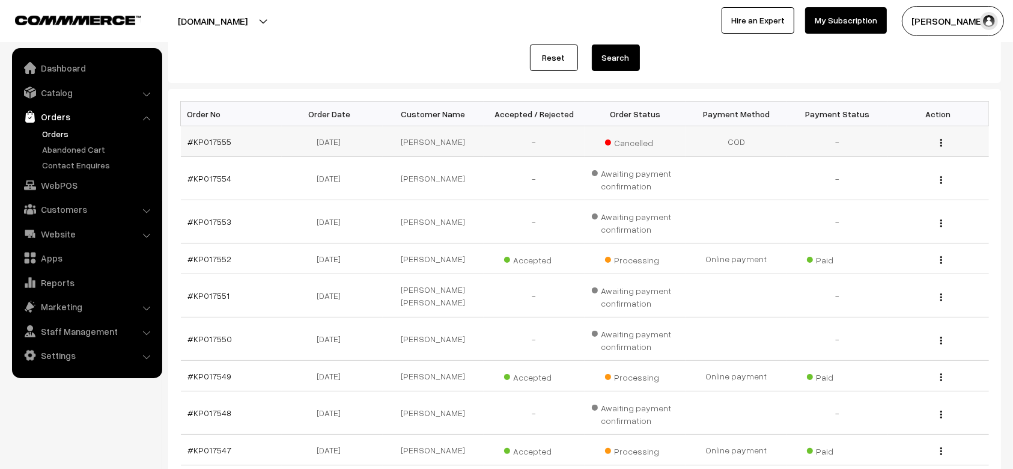
click at [259, 145] on td "#KP017555" at bounding box center [231, 141] width 101 height 31
copy tr "#KP017555"
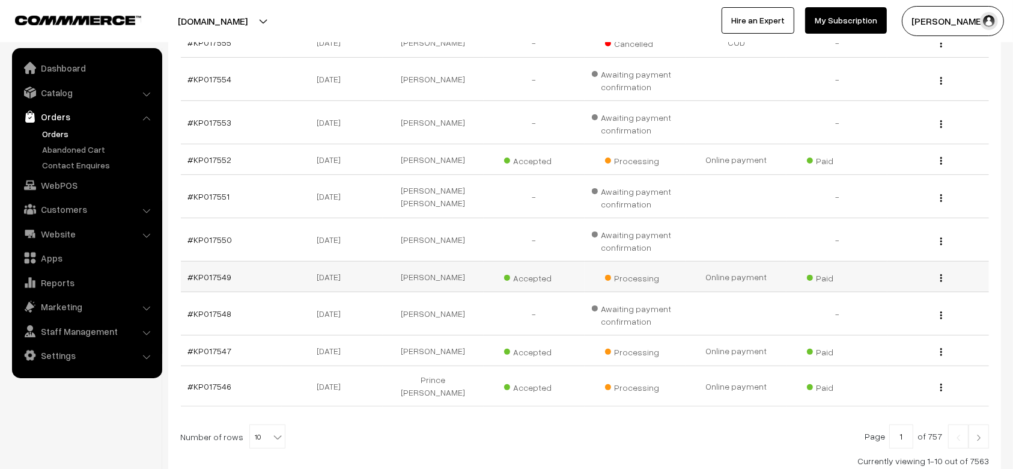
scroll to position [245, 0]
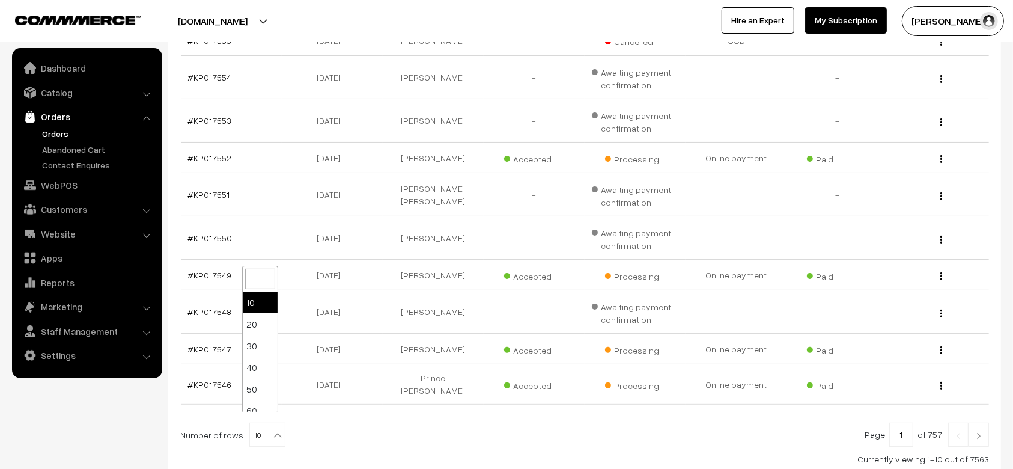
click at [263, 424] on span "10" at bounding box center [267, 435] width 35 height 24
select select "50"
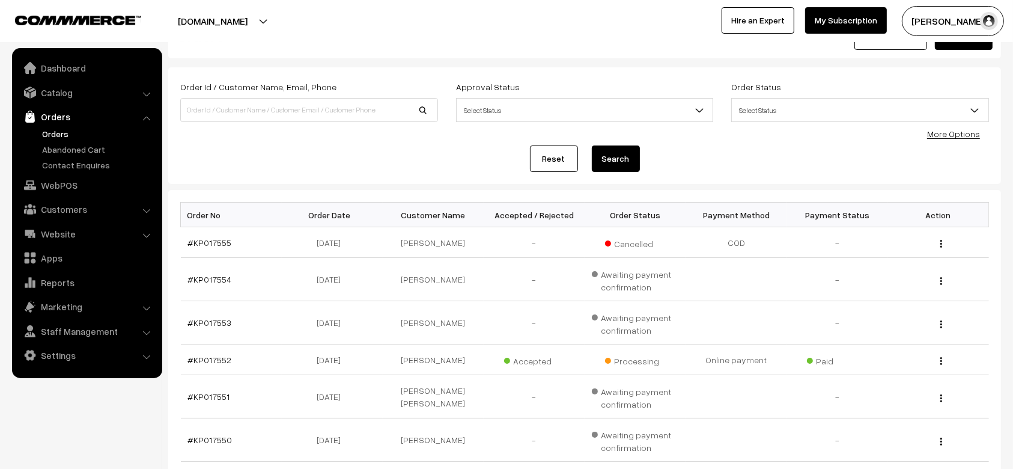
scroll to position [43, 0]
click at [108, 148] on link "Abandoned Cart" at bounding box center [98, 149] width 119 height 13
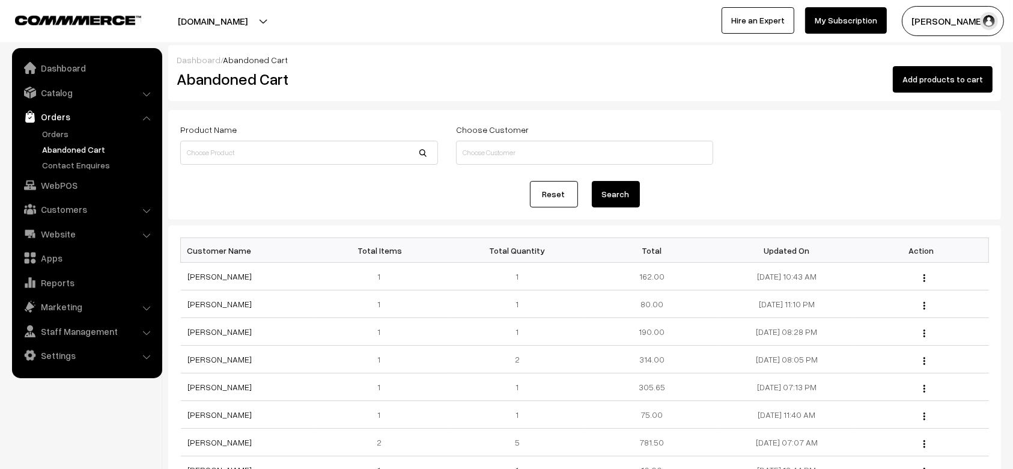
click at [50, 133] on link "Orders" at bounding box center [98, 133] width 119 height 13
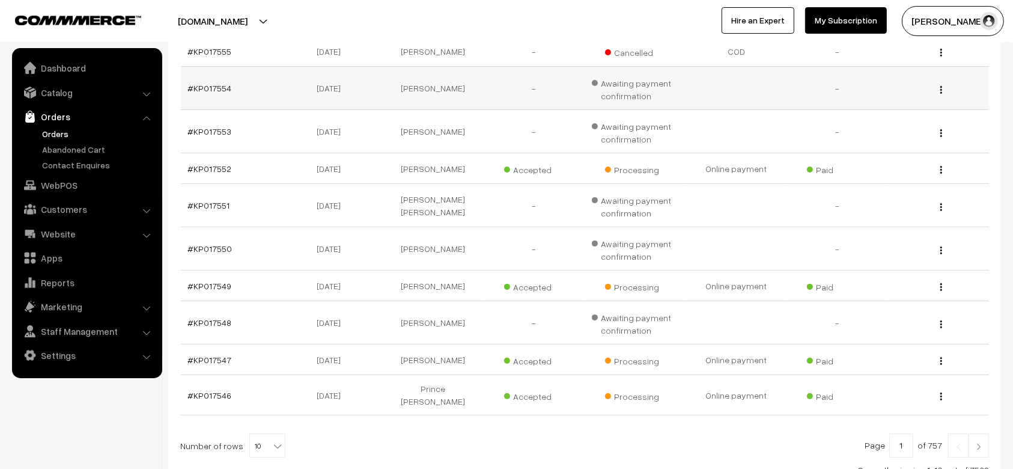
scroll to position [320, 0]
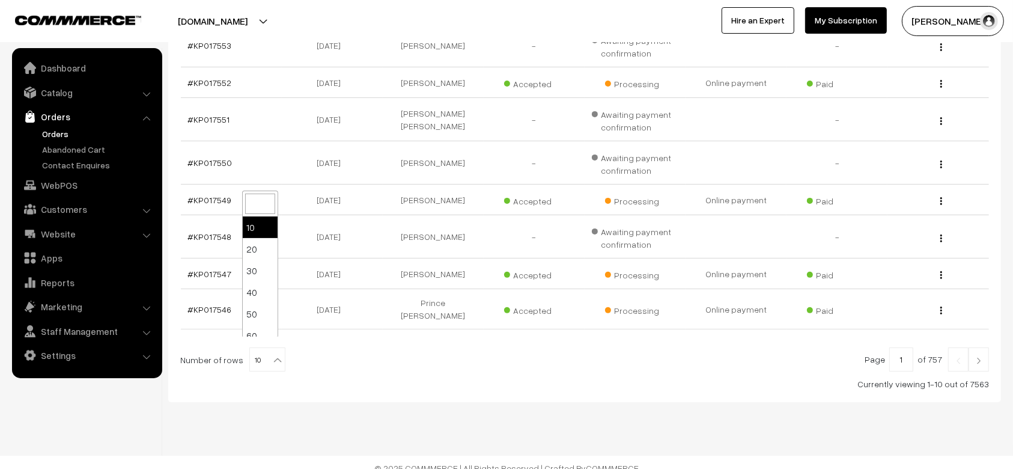
click at [258, 351] on span "10" at bounding box center [267, 360] width 35 height 24
select select "100"
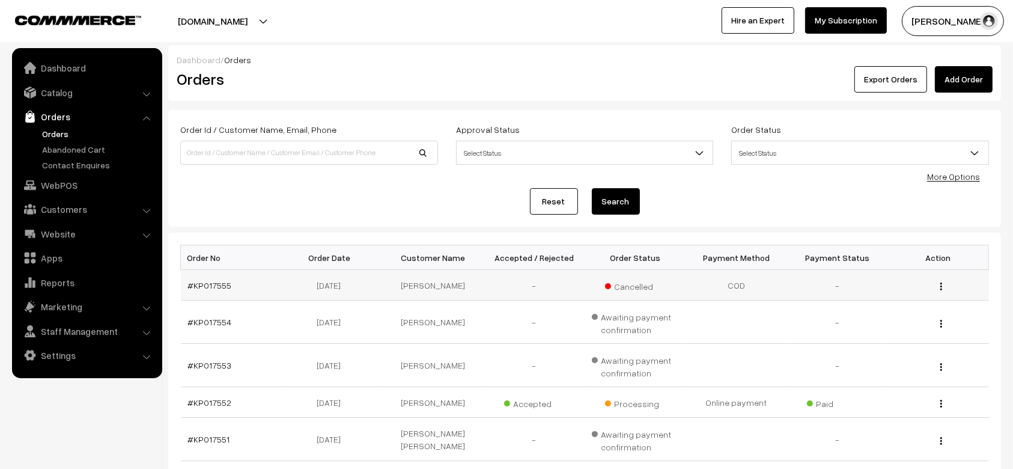
click at [246, 284] on td "#KP017555" at bounding box center [231, 285] width 101 height 31
copy tr "#KP017555"
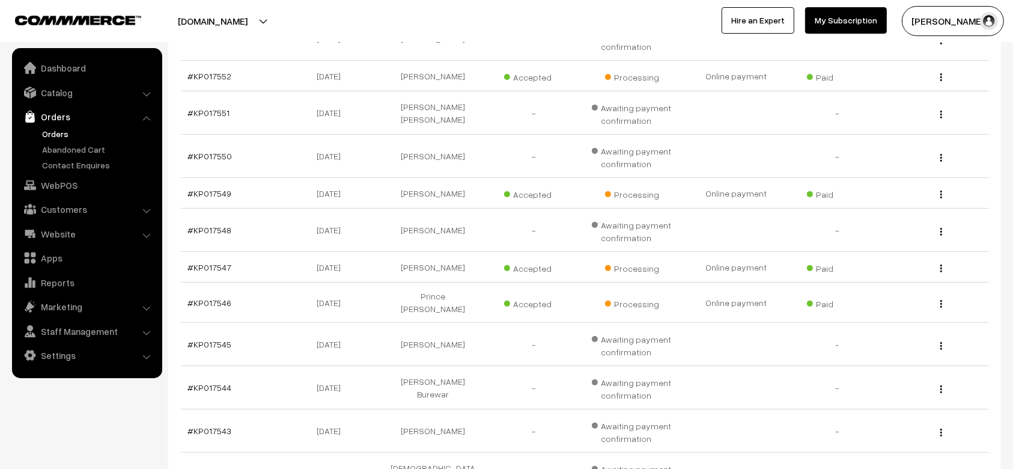
scroll to position [327, 0]
click at [250, 189] on td "#KP017549" at bounding box center [231, 192] width 101 height 31
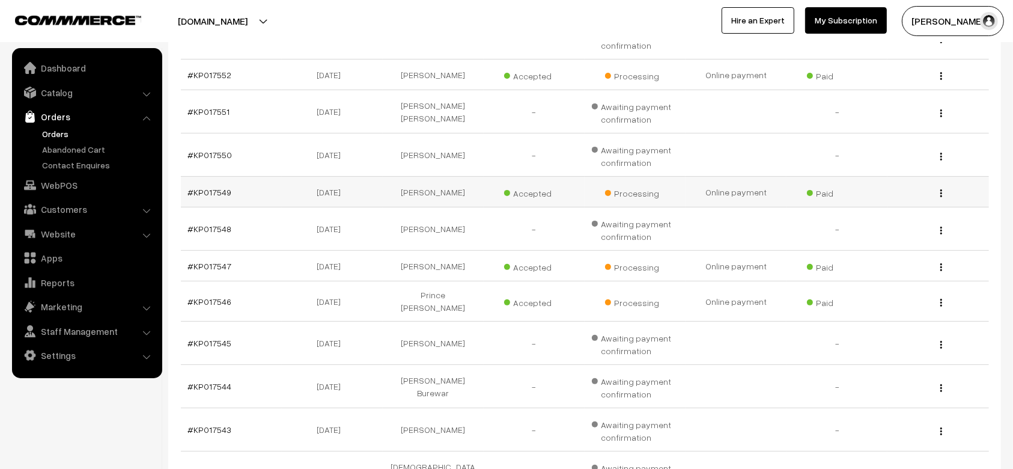
copy tr "#KP017549"
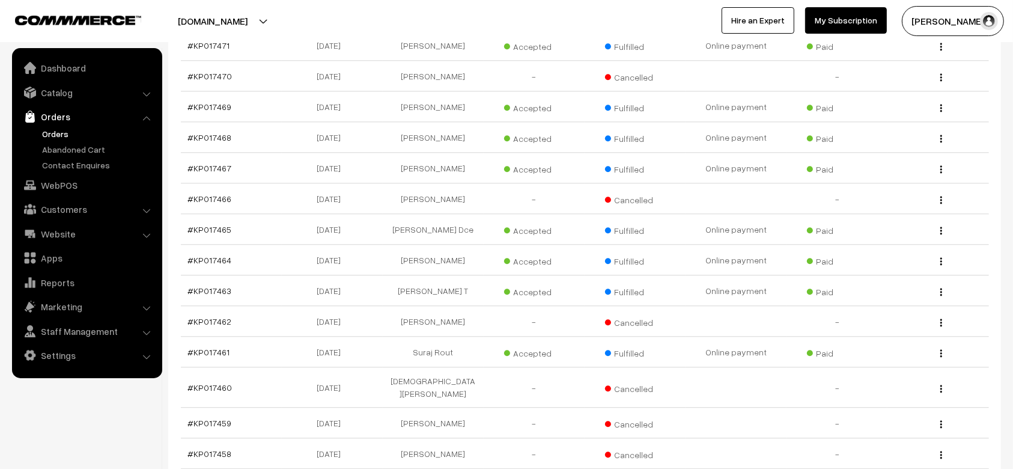
scroll to position [3274, 0]
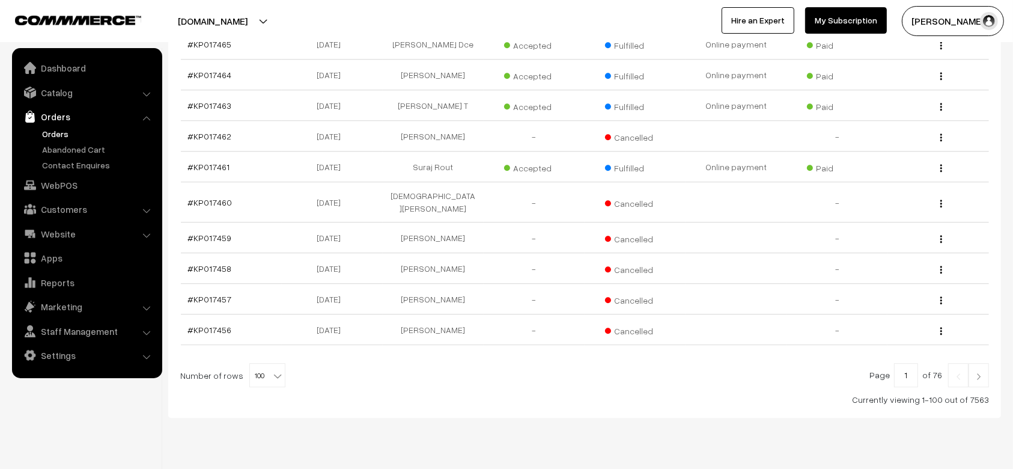
drag, startPoint x: 375, startPoint y: 448, endPoint x: 661, endPoint y: 469, distance: 287.3
drag, startPoint x: 478, startPoint y: 319, endPoint x: 689, endPoint y: 458, distance: 252.8
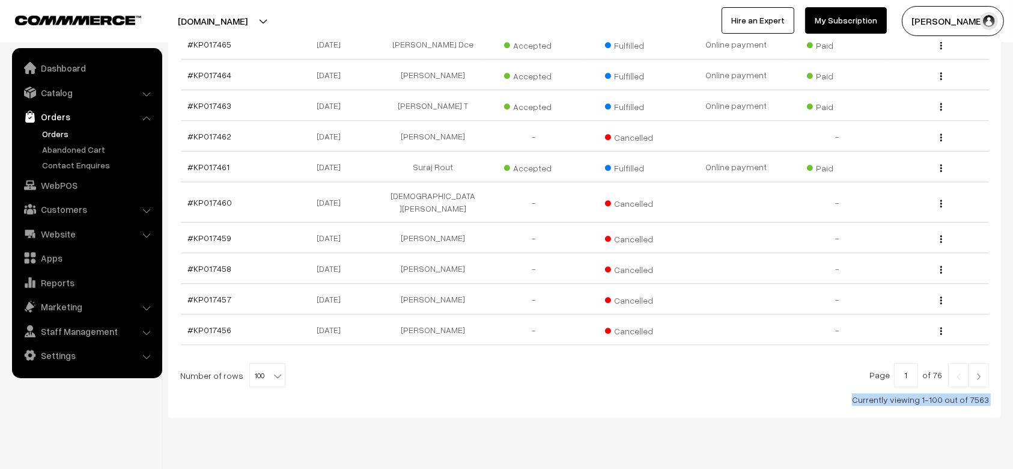
drag, startPoint x: 654, startPoint y: 454, endPoint x: 646, endPoint y: 419, distance: 35.6
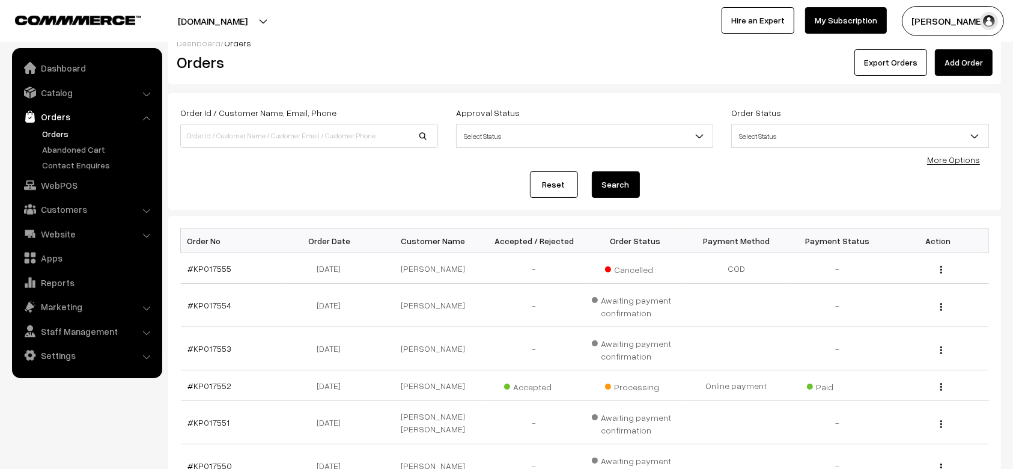
scroll to position [0, 0]
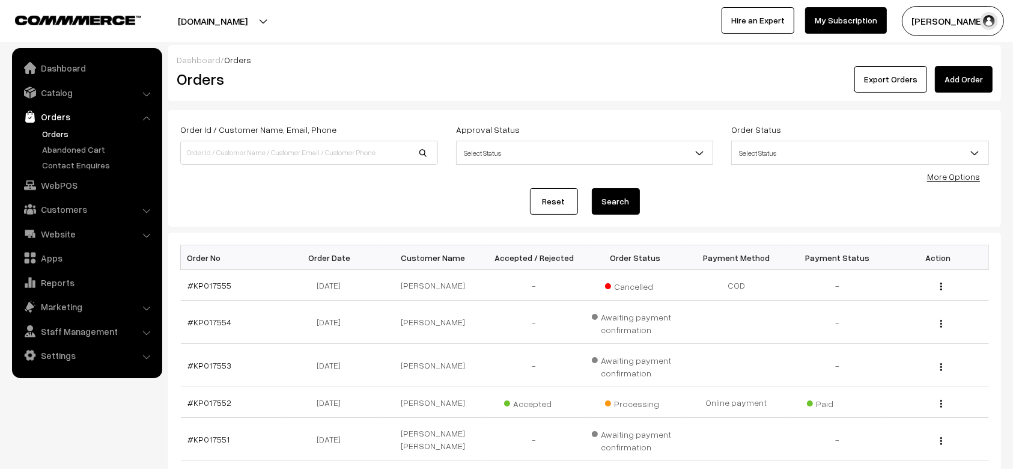
click at [365, 223] on div "Order Id / Customer Name, Email, Phone Approval Status Select Status Awaiting A…" at bounding box center [584, 168] width 833 height 117
click at [455, 196] on div "Reset Search" at bounding box center [584, 201] width 809 height 26
click at [53, 150] on link "Abandoned Cart" at bounding box center [98, 149] width 119 height 13
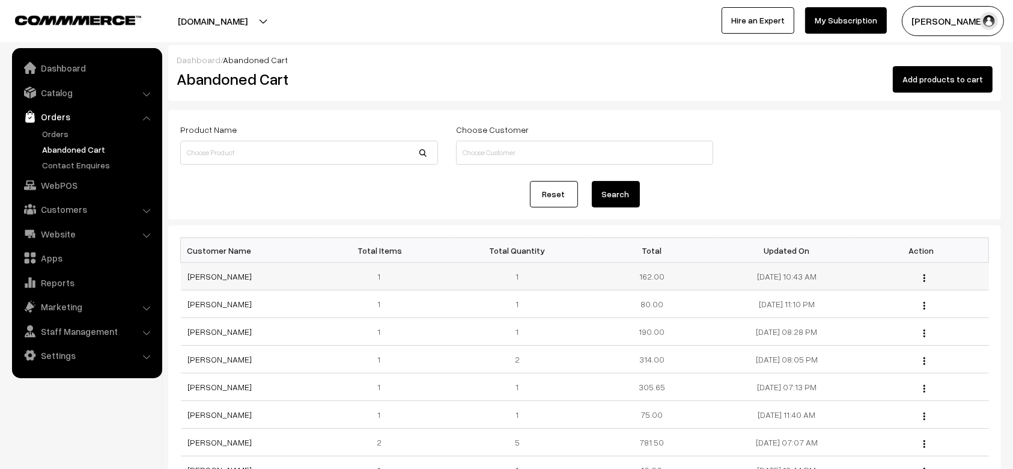
click at [418, 268] on td "1" at bounding box center [382, 277] width 135 height 28
click at [53, 132] on link "Orders" at bounding box center [98, 133] width 119 height 13
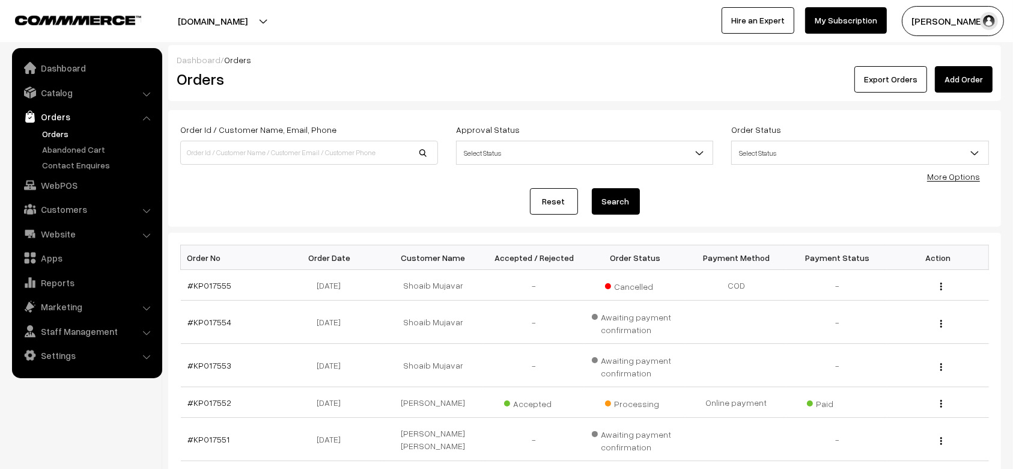
click at [383, 193] on div "Reset Search" at bounding box center [584, 201] width 809 height 26
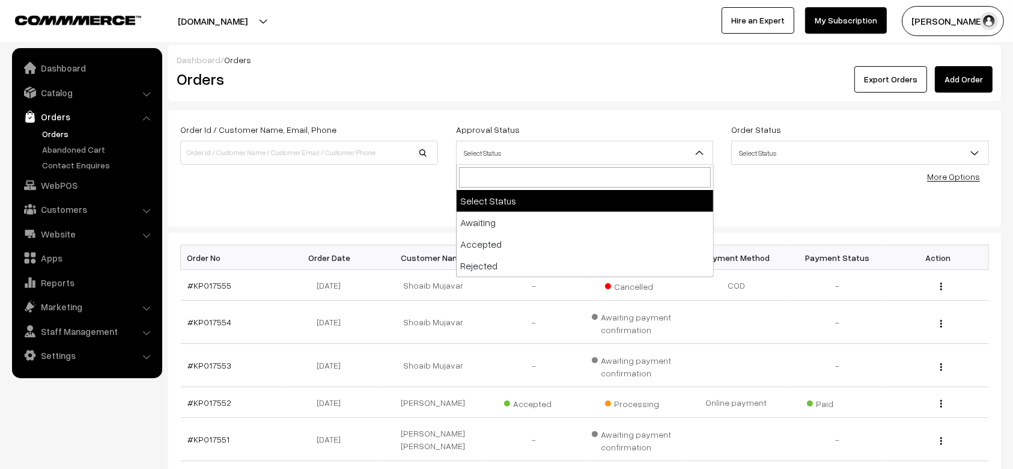
click at [502, 150] on span "Select Status" at bounding box center [585, 152] width 257 height 21
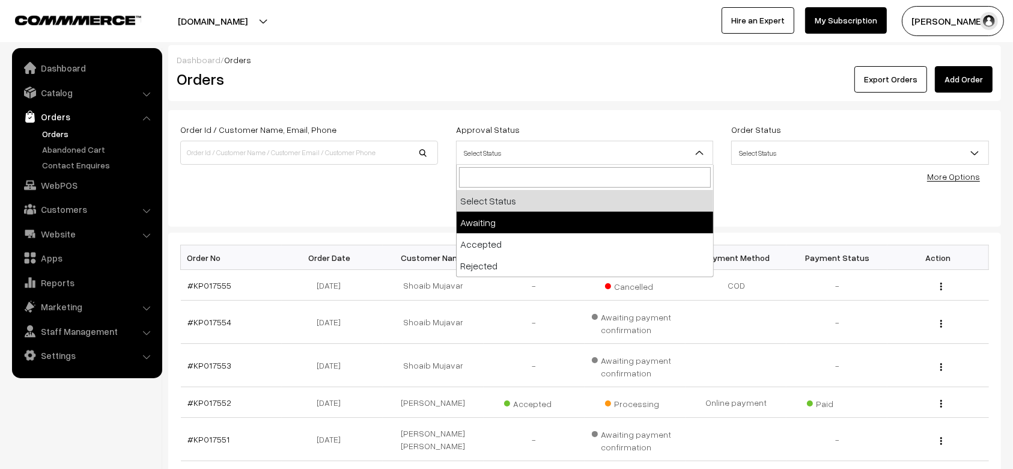
select select "3"
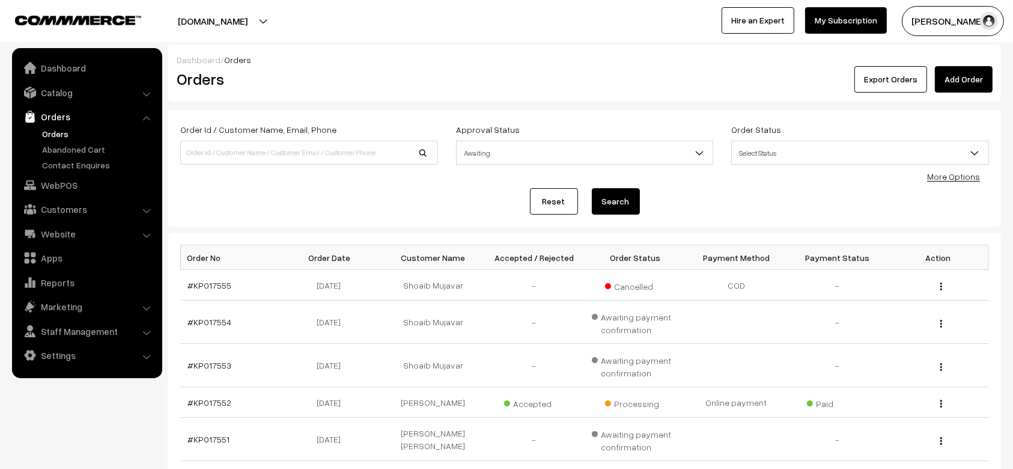
click at [410, 204] on div "Reset Search" at bounding box center [584, 201] width 809 height 26
